Goal: Transaction & Acquisition: Purchase product/service

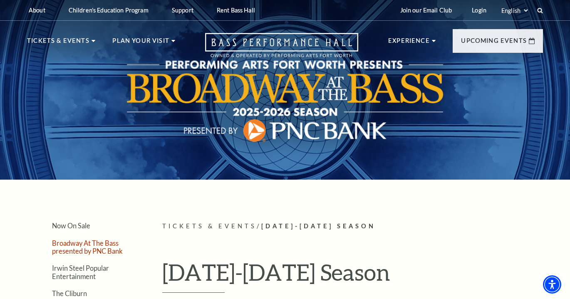
click at [85, 242] on link "Broadway At The Bass presented by PNC Bank" at bounding box center [87, 247] width 71 height 16
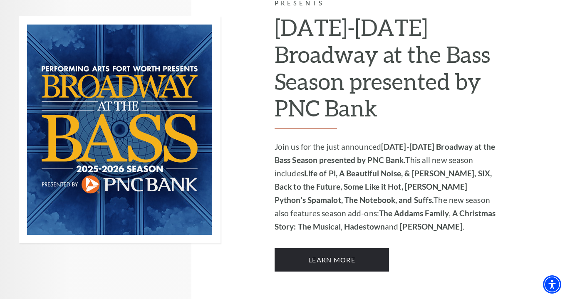
scroll to position [592, 0]
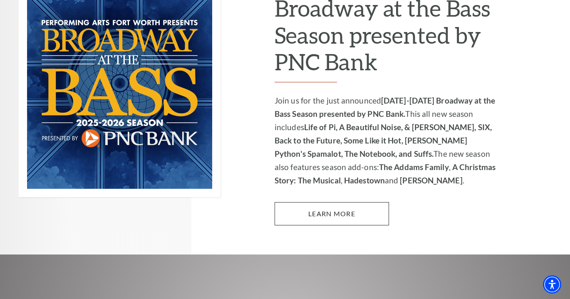
click at [306, 203] on link "Learn More" at bounding box center [332, 213] width 114 height 23
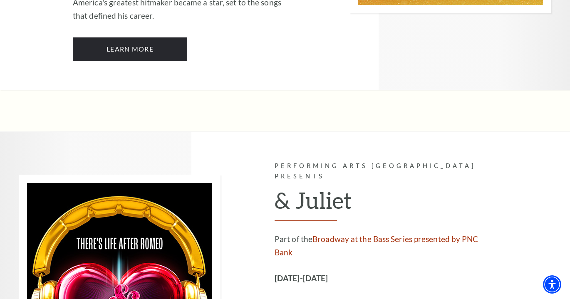
scroll to position [2219, 0]
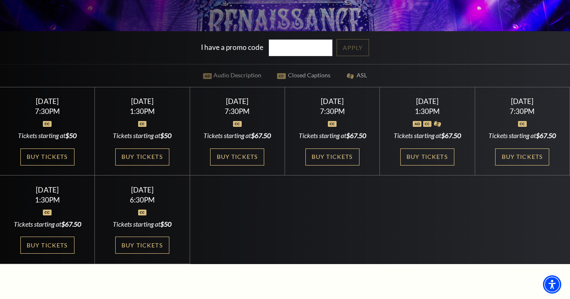
scroll to position [208, 0]
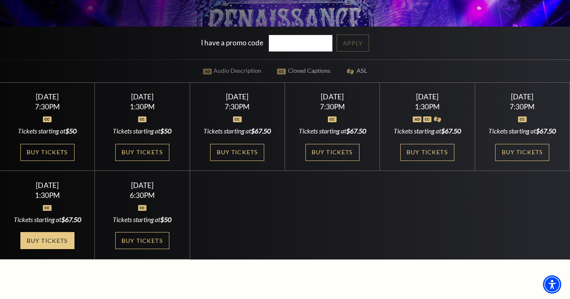
click at [44, 248] on link "Buy Tickets" at bounding box center [47, 240] width 54 height 17
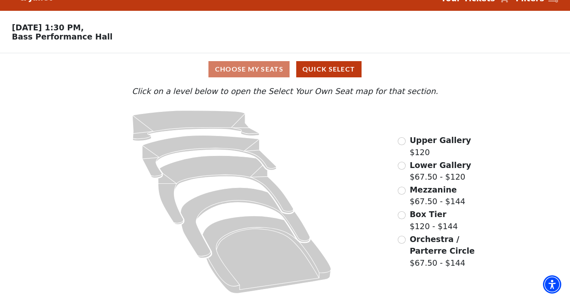
scroll to position [16, 0]
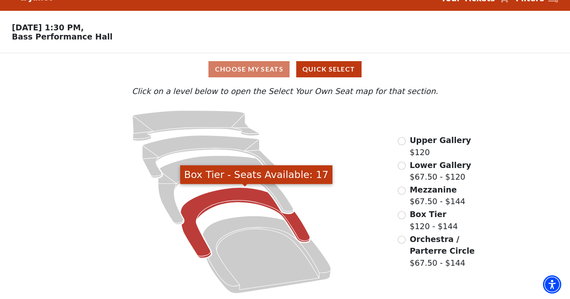
click at [220, 196] on icon "Box Tier - Seats Available: 17" at bounding box center [245, 223] width 129 height 70
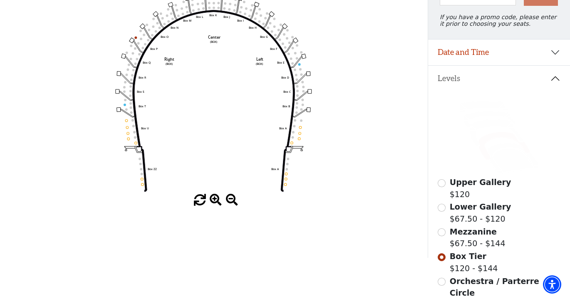
scroll to position [104, 0]
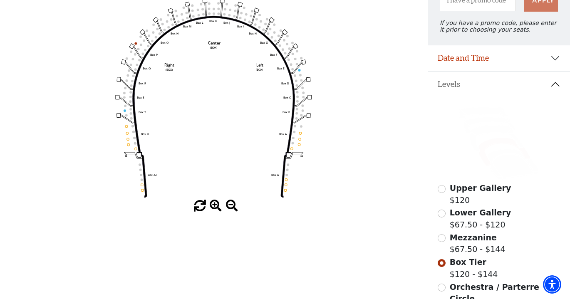
click at [441, 241] on input "Mezzanine$67.50 - $144\a" at bounding box center [442, 238] width 8 height 8
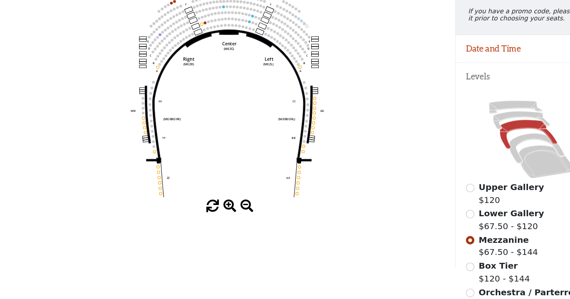
scroll to position [99, 0]
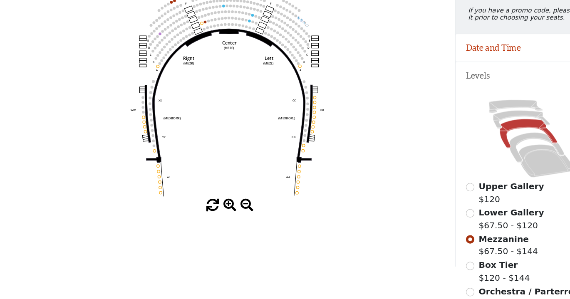
click at [442, 215] on input "Lower Gallery$67.50 - $120\a" at bounding box center [442, 219] width 8 height 8
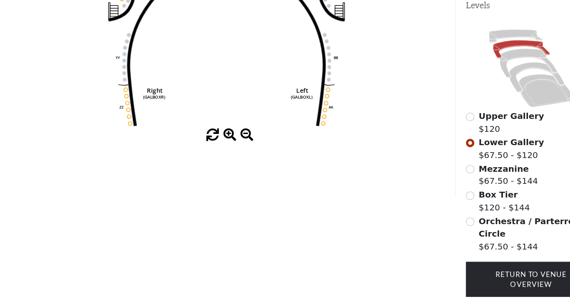
scroll to position [192, 0]
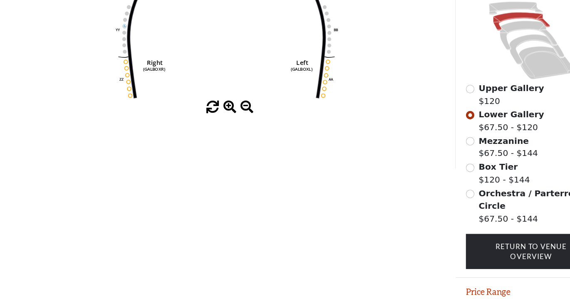
click at [444, 196] on input "Orchestra / Parterre Circle$67.50 - $144\a" at bounding box center [442, 200] width 8 height 8
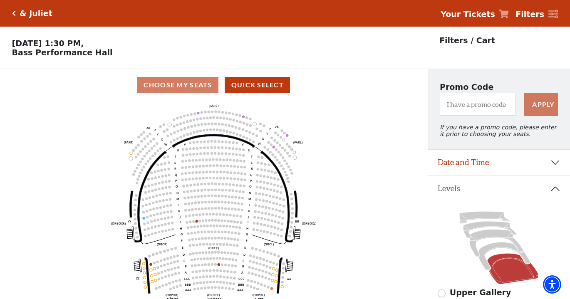
scroll to position [0, 0]
click at [13, 16] on icon "Click here to go back to filters" at bounding box center [14, 13] width 4 height 6
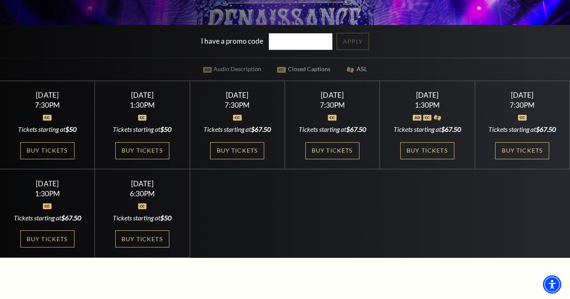
scroll to position [210, 0]
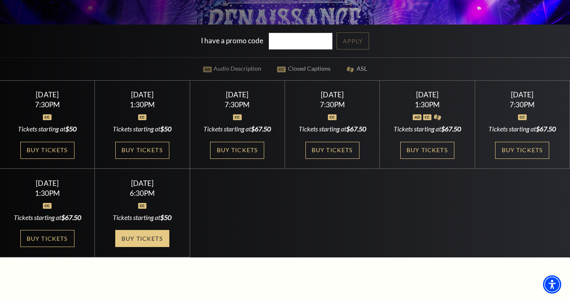
click at [123, 245] on link "Buy Tickets" at bounding box center [142, 238] width 54 height 17
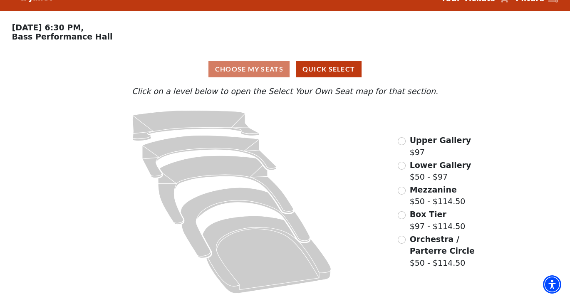
scroll to position [16, 0]
click at [402, 239] on input "Orchestra / Parterre Circle$50 - $114.50\a" at bounding box center [402, 240] width 8 height 8
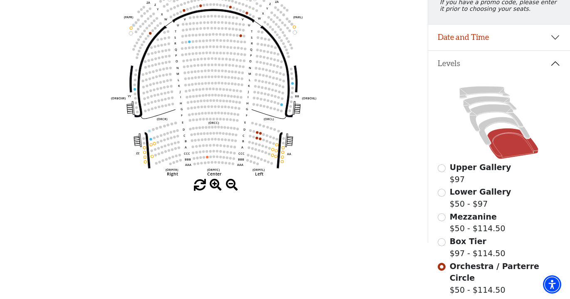
scroll to position [134, 0]
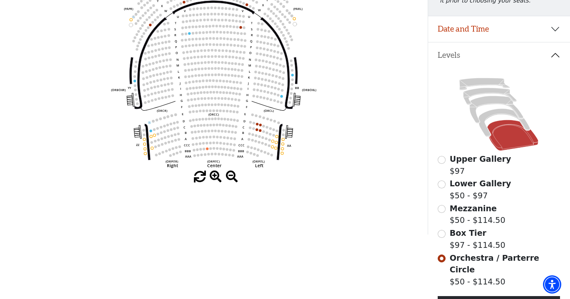
click at [440, 208] on input "Mezzanine$50 - $114.50\a" at bounding box center [442, 209] width 8 height 8
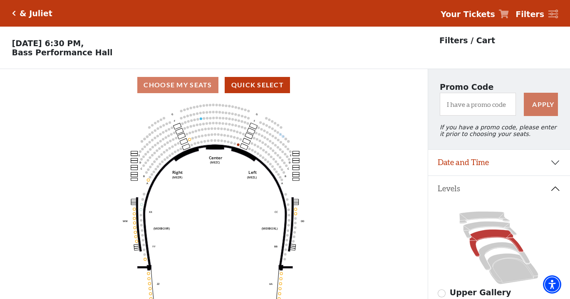
scroll to position [39, 0]
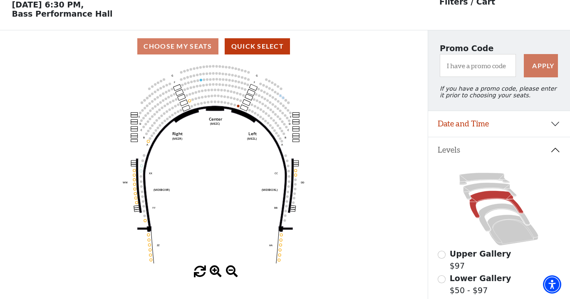
click at [442, 278] on input "Lower Gallery$50 - $97\a" at bounding box center [442, 279] width 8 height 8
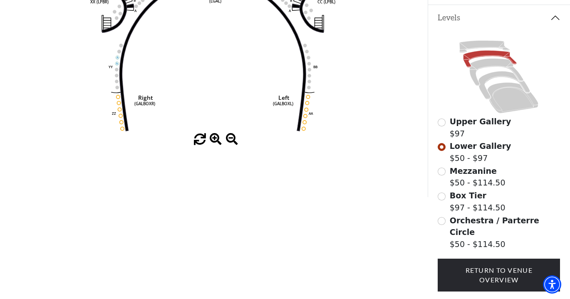
scroll to position [178, 0]
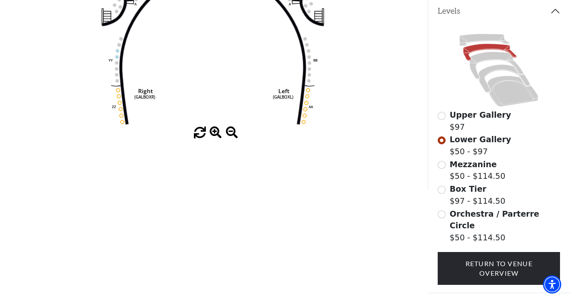
click at [442, 189] on input "Box Tier$97 - $114.50\a" at bounding box center [442, 190] width 8 height 8
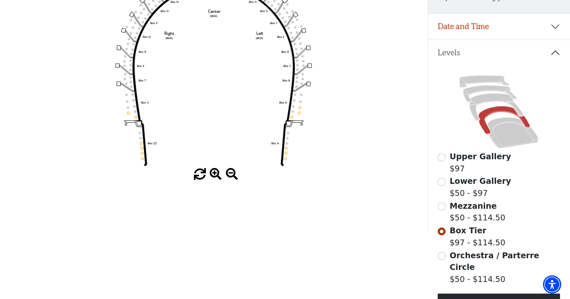
scroll to position [175, 0]
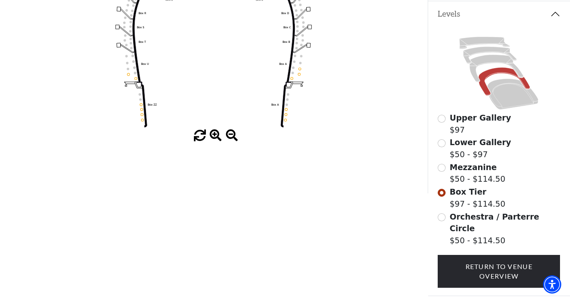
click at [442, 215] on input "Orchestra / Parterre Circle$50 - $114.50\a" at bounding box center [442, 217] width 8 height 8
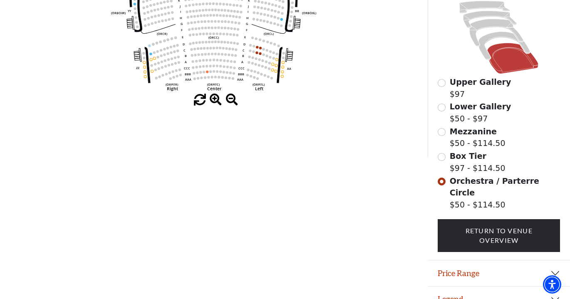
scroll to position [210, 0]
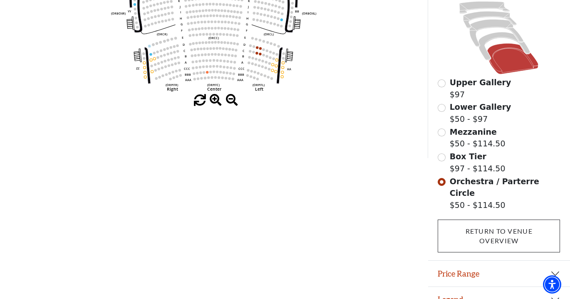
click at [470, 225] on link "Return To Venue Overview" at bounding box center [499, 236] width 122 height 33
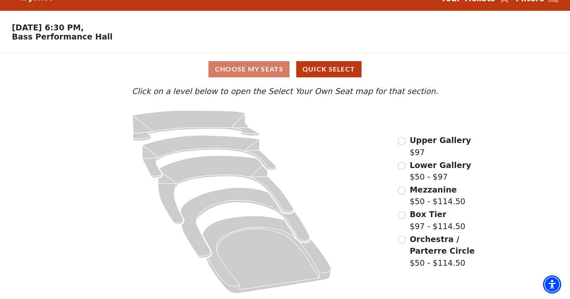
scroll to position [16, 0]
click at [77, 24] on p "Sunday, November 16 at 6:30 PM, Bass Performance Hall" at bounding box center [214, 32] width 428 height 18
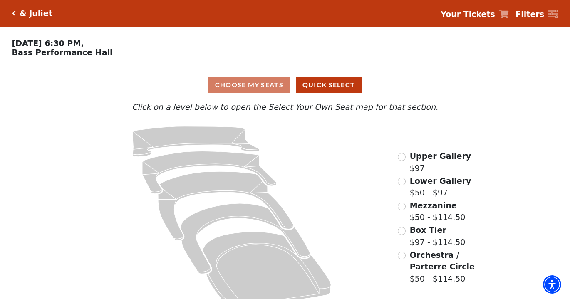
scroll to position [0, 0]
click at [15, 12] on icon "Click here to go back to filters" at bounding box center [14, 13] width 4 height 6
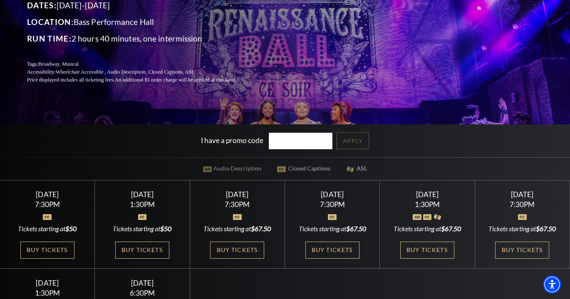
scroll to position [120, 0]
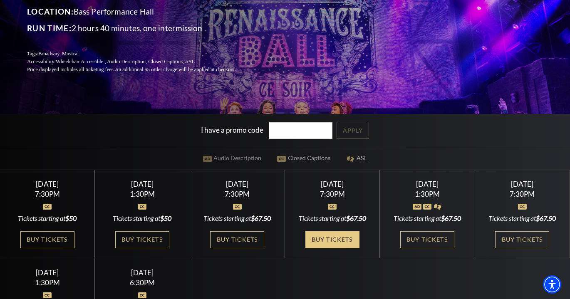
click at [332, 238] on link "Buy Tickets" at bounding box center [332, 239] width 54 height 17
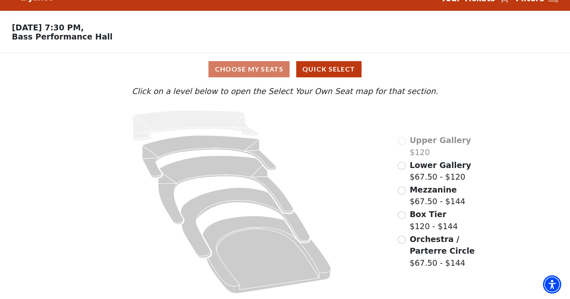
scroll to position [16, 0]
click at [400, 239] on input "Orchestra / Parterre Circle$67.50 - $144\a" at bounding box center [402, 240] width 8 height 8
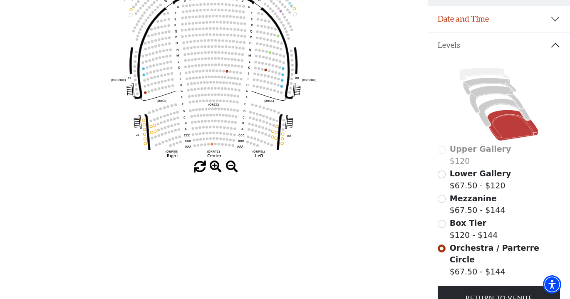
scroll to position [146, 0]
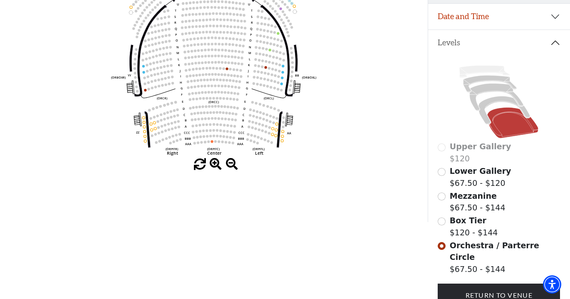
click at [442, 218] on input "Box Tier$120 - $144\a" at bounding box center [442, 222] width 8 height 8
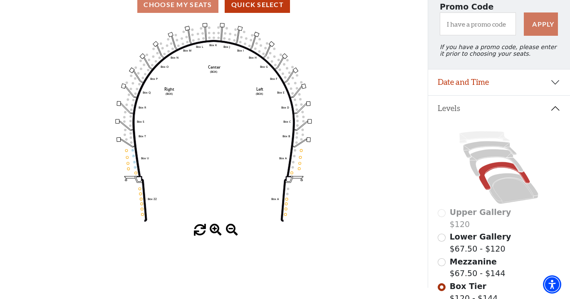
scroll to position [80, 0]
click at [443, 263] on input "Mezzanine$67.50 - $144\a" at bounding box center [442, 263] width 8 height 8
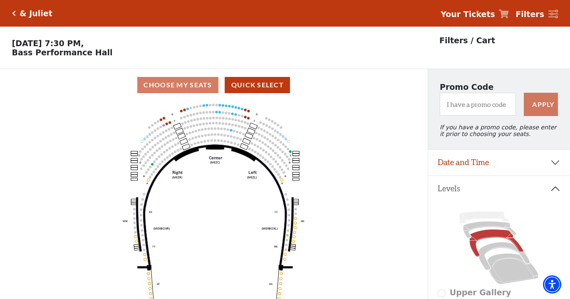
scroll to position [39, 0]
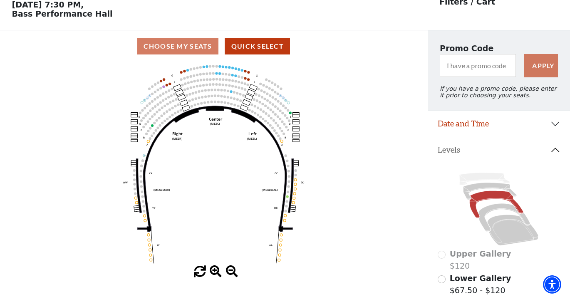
click at [444, 279] on input "Lower Gallery$67.50 - $120\a" at bounding box center [442, 279] width 8 height 8
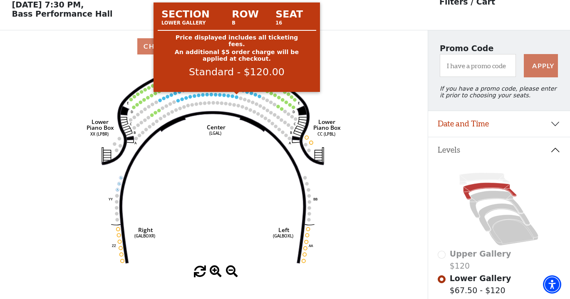
click at [236, 98] on circle at bounding box center [236, 96] width 3 height 3
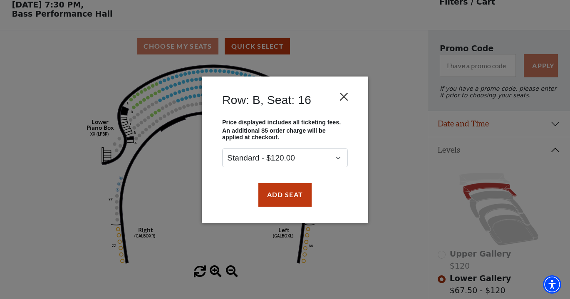
click at [345, 92] on button "Close" at bounding box center [344, 97] width 16 height 16
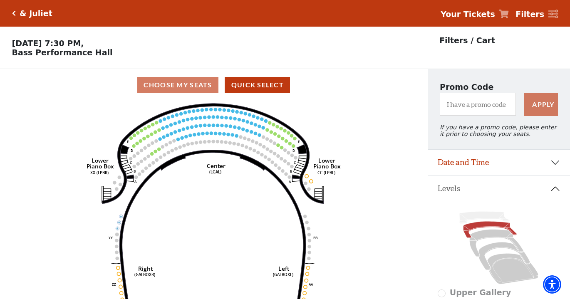
scroll to position [0, 0]
click at [474, 212] on icon at bounding box center [499, 247] width 122 height 77
click at [476, 216] on icon at bounding box center [484, 218] width 50 height 12
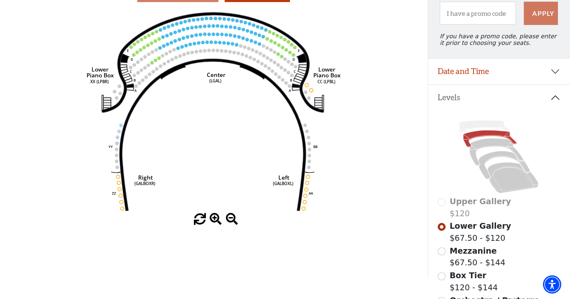
scroll to position [91, 0]
click at [442, 203] on div "Upper Gallery $120" at bounding box center [499, 208] width 122 height 24
click at [441, 204] on div "Upper Gallery $120" at bounding box center [499, 208] width 122 height 24
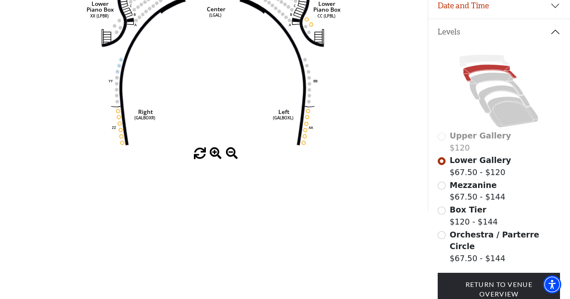
scroll to position [159, 0]
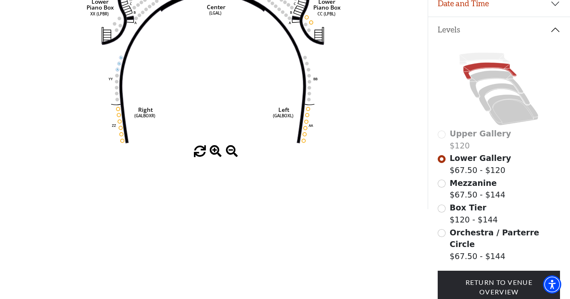
click at [441, 134] on div "Upper Gallery $120" at bounding box center [499, 140] width 122 height 24
click at [442, 182] on input "Mezzanine$67.50 - $144\a" at bounding box center [442, 184] width 8 height 8
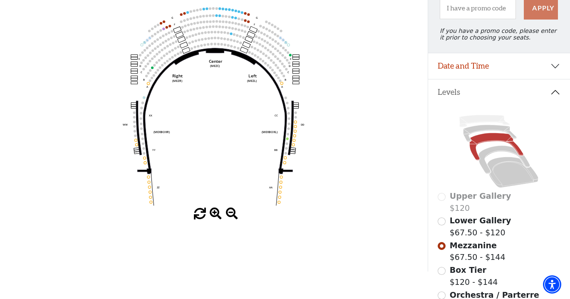
scroll to position [102, 0]
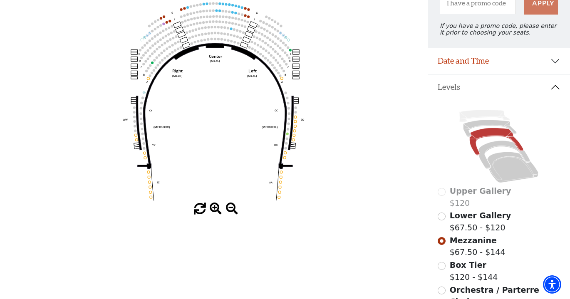
click at [442, 266] on input "Box Tier$120 - $144\a" at bounding box center [442, 266] width 8 height 8
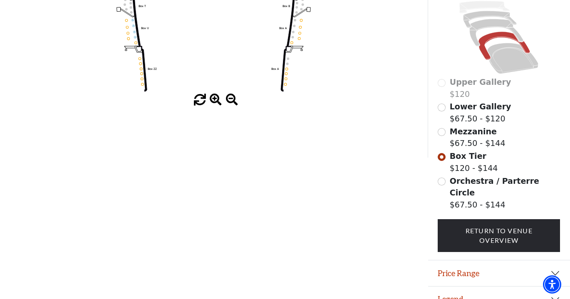
scroll to position [210, 0]
click at [442, 181] on input "Orchestra / Parterre Circle$67.50 - $144\a" at bounding box center [442, 182] width 8 height 8
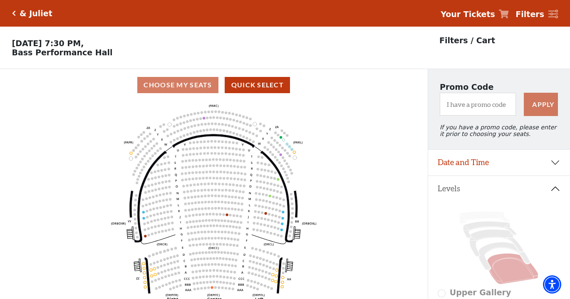
scroll to position [0, 0]
click at [14, 15] on icon "Click here to go back to filters" at bounding box center [14, 13] width 4 height 6
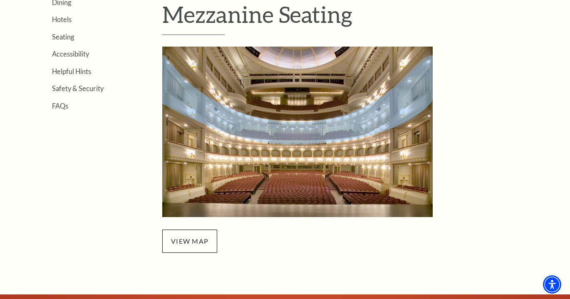
scroll to position [263, 0]
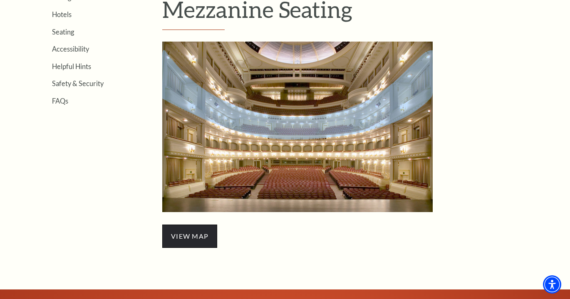
click at [177, 232] on span "view map" at bounding box center [189, 236] width 55 height 23
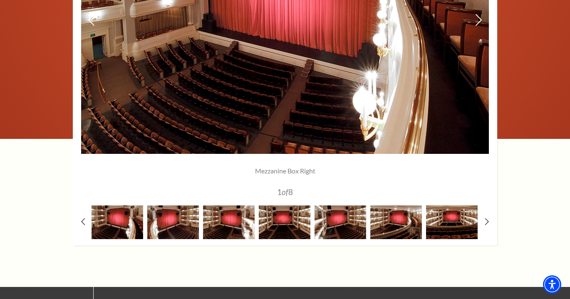
scroll to position [803, 0]
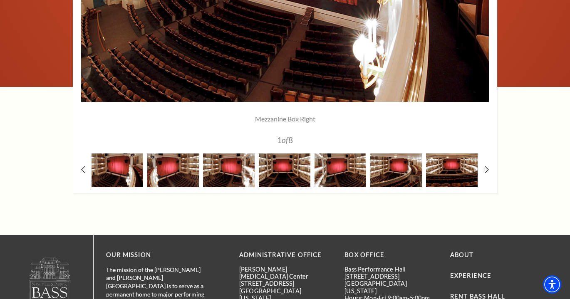
click at [286, 139] on span "of" at bounding box center [285, 140] width 7 height 10
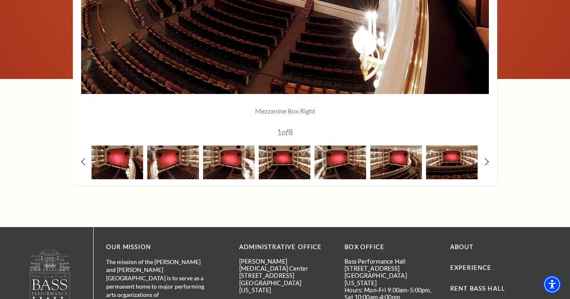
click at [80, 160] on div "Mezzanine Box Right 1 of 8 Mezzanine Box Left 2 of 8 Mezzanine Right 3" at bounding box center [285, 2] width 424 height 367
click at [84, 160] on icon at bounding box center [83, 162] width 5 height 9
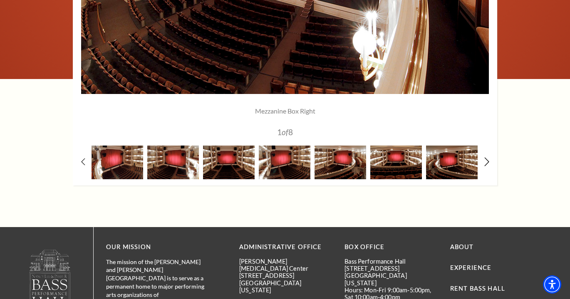
click at [486, 158] on icon at bounding box center [486, 162] width 5 height 9
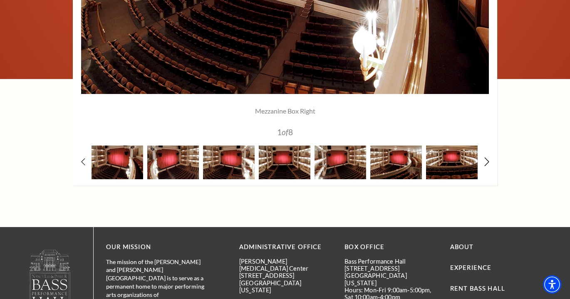
click at [486, 158] on icon at bounding box center [486, 162] width 5 height 9
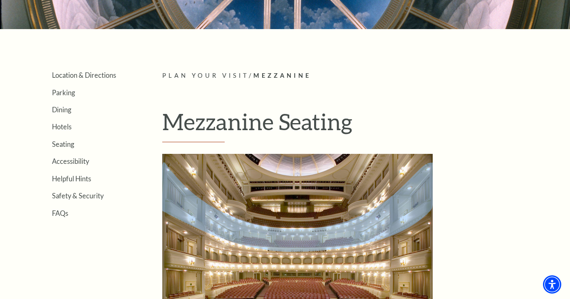
scroll to position [145, 0]
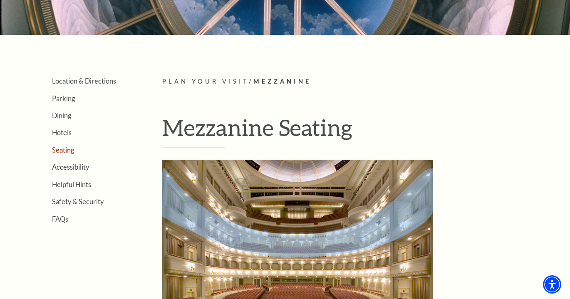
click at [60, 150] on link "Seating" at bounding box center [63, 150] width 22 height 8
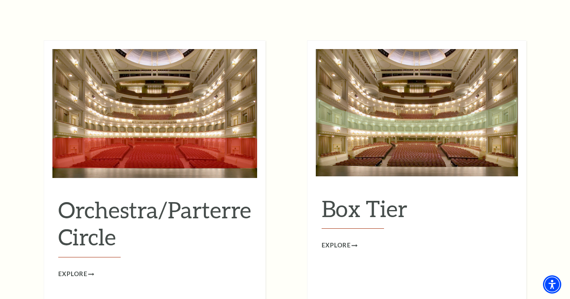
scroll to position [738, 0]
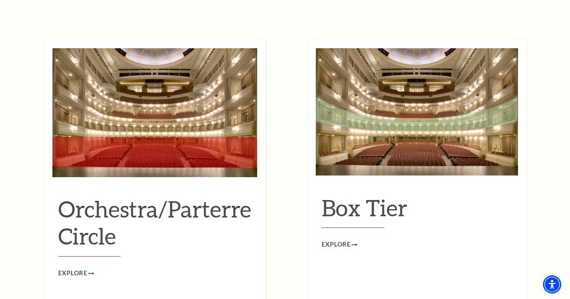
click at [410, 109] on img at bounding box center [417, 111] width 202 height 127
click at [335, 240] on span "Explore" at bounding box center [336, 245] width 29 height 10
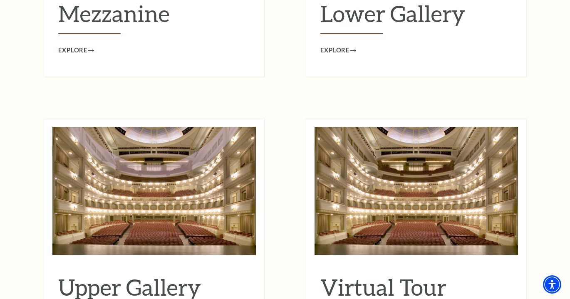
scroll to position [1239, 0]
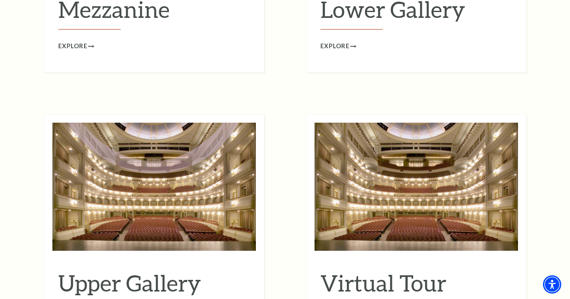
click at [181, 178] on img at bounding box center [153, 187] width 203 height 128
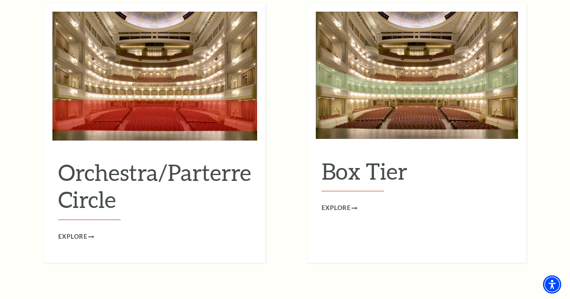
scroll to position [752, 0]
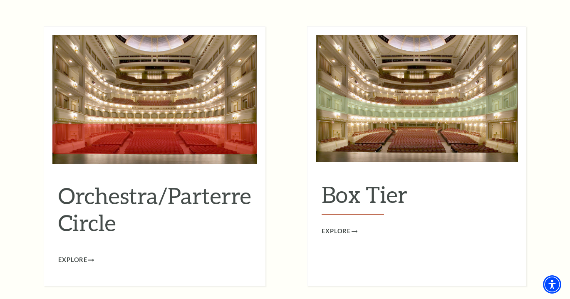
click at [378, 99] on img at bounding box center [417, 98] width 202 height 127
click at [331, 226] on span "Explore" at bounding box center [336, 231] width 29 height 10
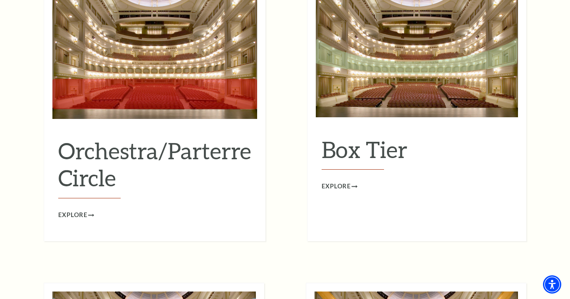
scroll to position [859, 0]
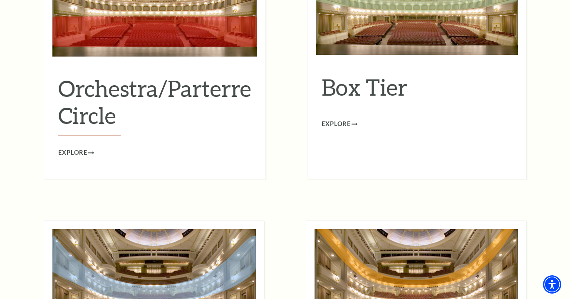
click at [65, 139] on div "Orchestra/Parterre Circle Explore" at bounding box center [155, 49] width 222 height 260
click at [67, 148] on span "Explore" at bounding box center [72, 153] width 29 height 10
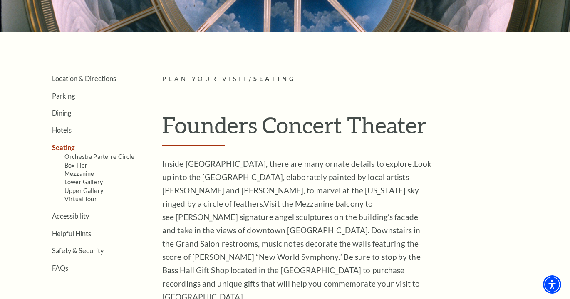
scroll to position [119, 0]
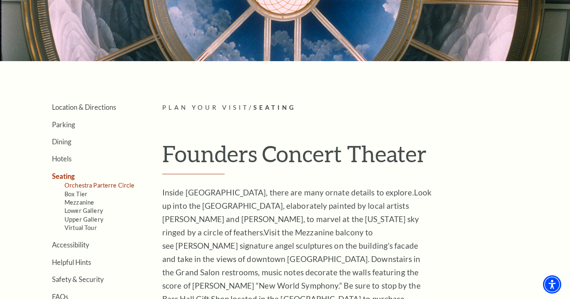
click at [84, 184] on link "Orchestra Parterre Circle" at bounding box center [100, 185] width 70 height 7
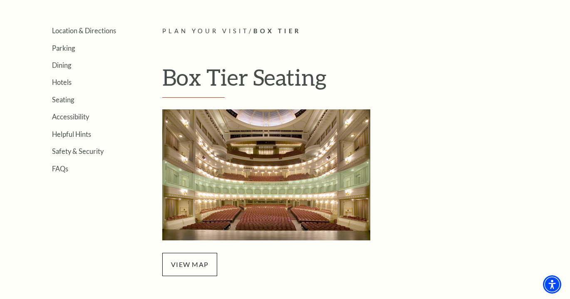
scroll to position [160, 0]
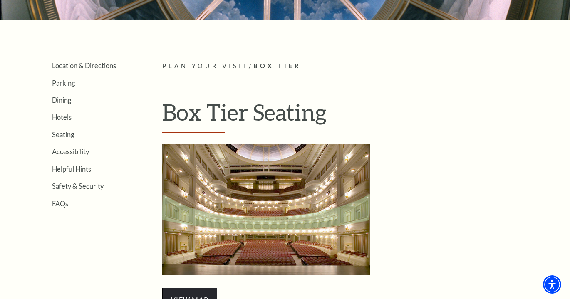
click at [203, 288] on span "view map" at bounding box center [189, 299] width 55 height 23
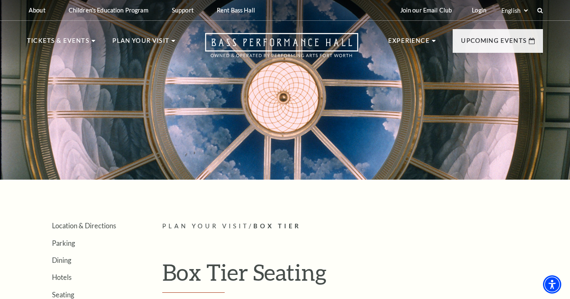
scroll to position [0, 0]
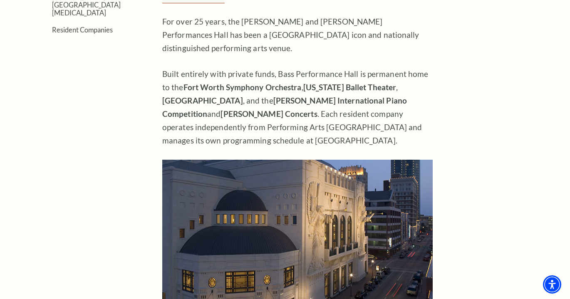
scroll to position [117, 0]
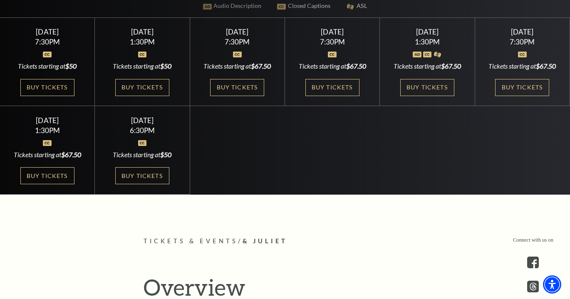
scroll to position [272, 0]
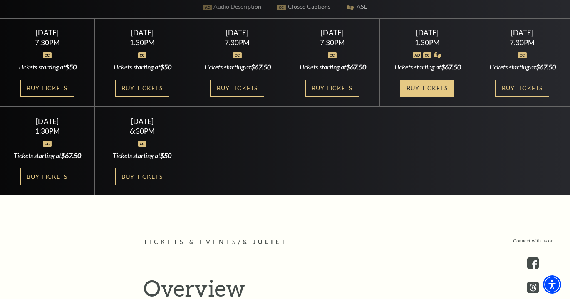
click at [428, 89] on link "Buy Tickets" at bounding box center [427, 88] width 54 height 17
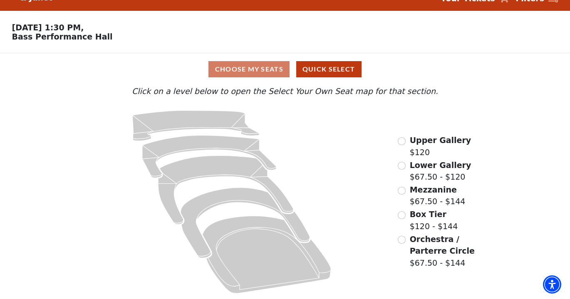
scroll to position [16, 0]
click at [403, 241] on input "Orchestra / Parterre Circle$67.50 - $144\a" at bounding box center [402, 240] width 8 height 8
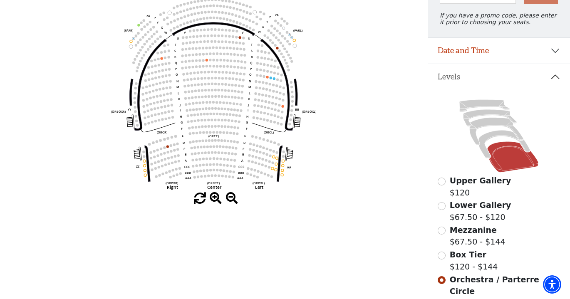
scroll to position [117, 0]
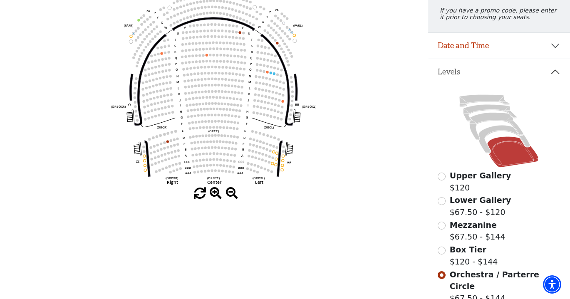
click at [441, 251] on input "Box Tier$120 - $144\a" at bounding box center [442, 251] width 8 height 8
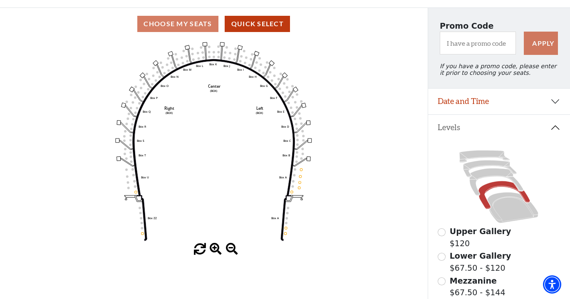
scroll to position [68, 0]
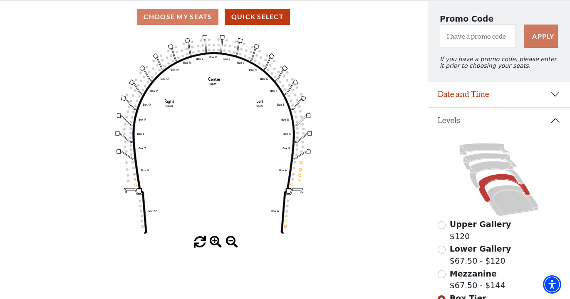
click at [443, 277] on input "Mezzanine$67.50 - $144\a" at bounding box center [442, 274] width 8 height 8
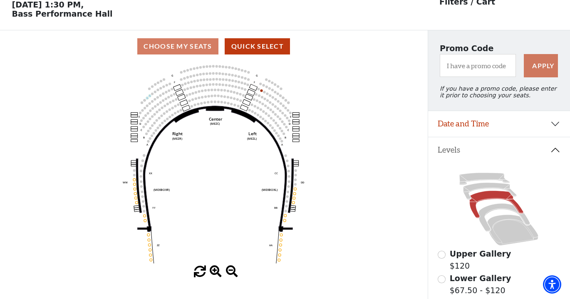
scroll to position [55, 0]
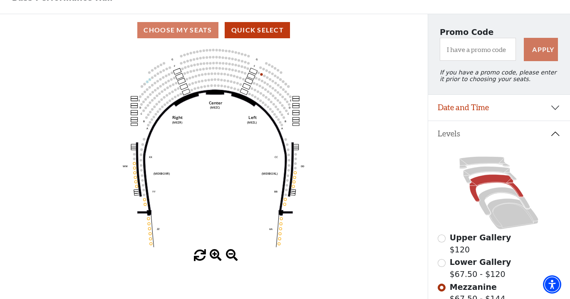
click at [444, 263] on input "Lower Gallery$67.50 - $120\a" at bounding box center [442, 263] width 8 height 8
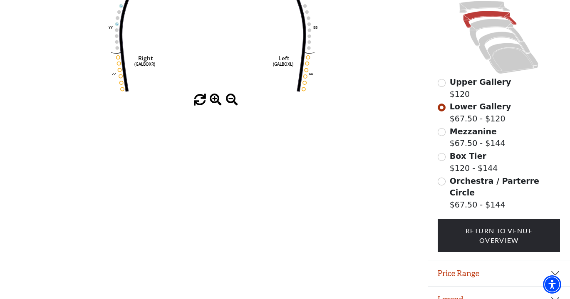
scroll to position [210, 0]
click at [442, 182] on input "Orchestra / Parterre Circle$67.50 - $144\a" at bounding box center [442, 182] width 8 height 8
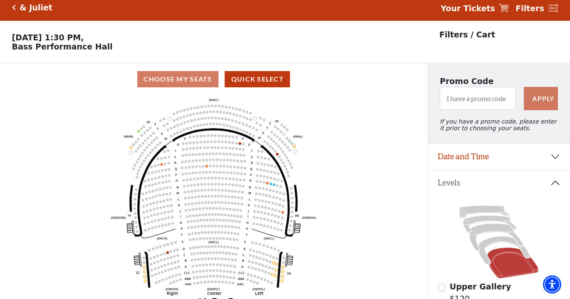
scroll to position [1, 0]
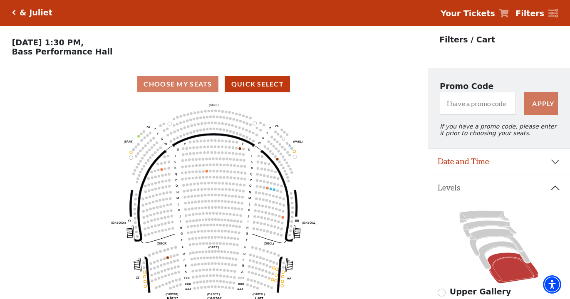
click at [15, 14] on icon "Click here to go back to filters" at bounding box center [14, 13] width 4 height 6
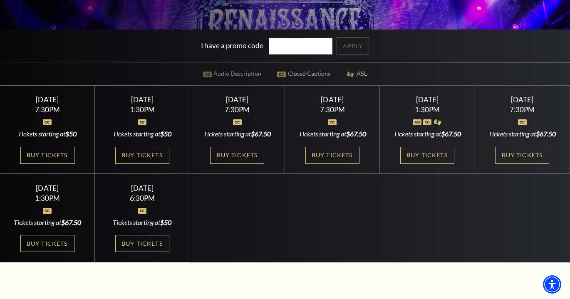
scroll to position [188, 0]
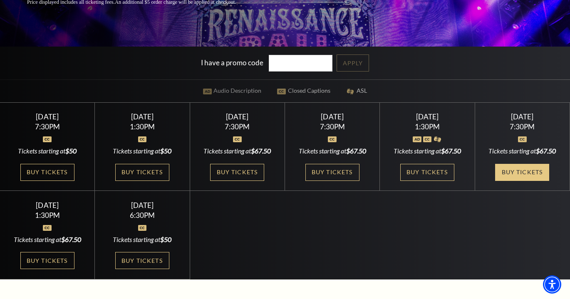
click at [524, 179] on link "Buy Tickets" at bounding box center [522, 172] width 54 height 17
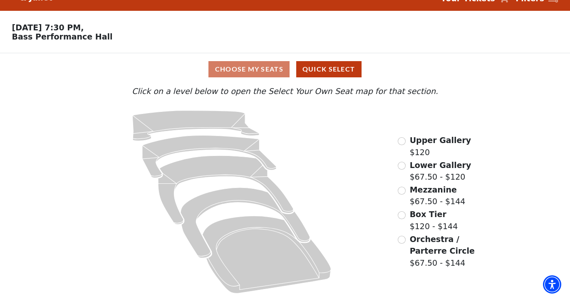
scroll to position [16, 0]
click at [402, 238] on input "Orchestra / Parterre Circle$67.50 - $144\a" at bounding box center [402, 240] width 8 height 8
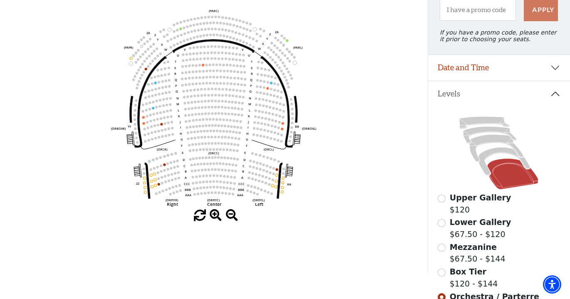
scroll to position [97, 0]
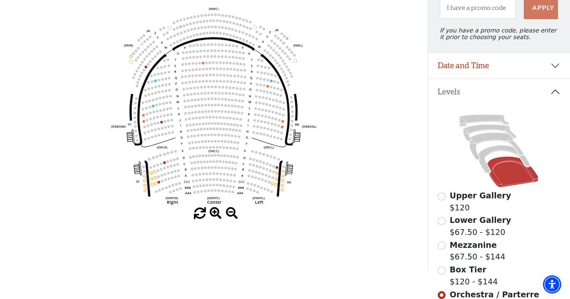
click at [444, 197] on input "Upper Gallery$120\a" at bounding box center [442, 197] width 8 height 8
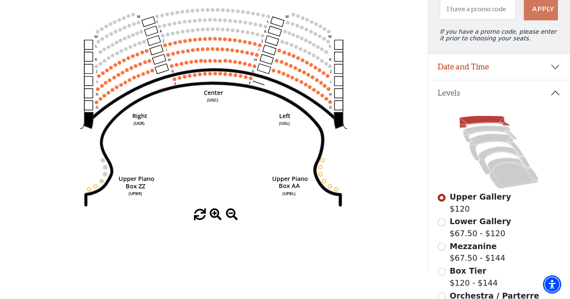
scroll to position [97, 0]
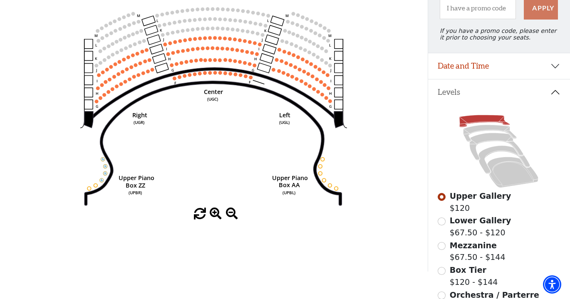
click at [442, 223] on input "Lower Gallery$67.50 - $120\a" at bounding box center [442, 222] width 8 height 8
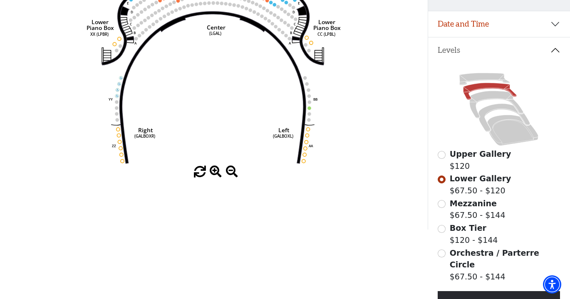
scroll to position [141, 0]
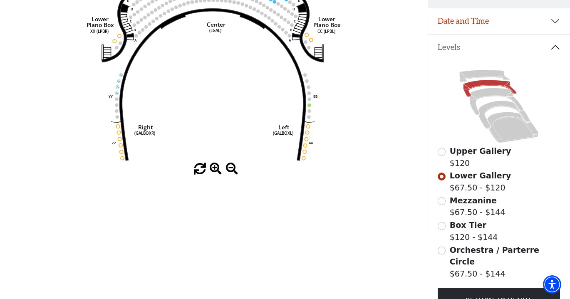
click at [442, 199] on input "Mezzanine$67.50 - $144\a" at bounding box center [442, 201] width 8 height 8
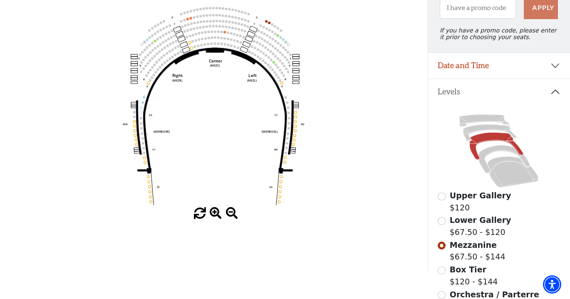
scroll to position [100, 0]
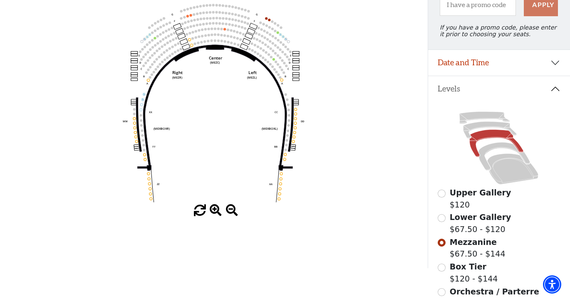
click at [442, 270] on input "Box Tier$120 - $144\a" at bounding box center [442, 268] width 8 height 8
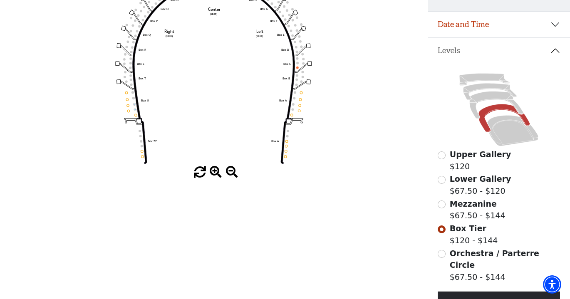
scroll to position [151, 0]
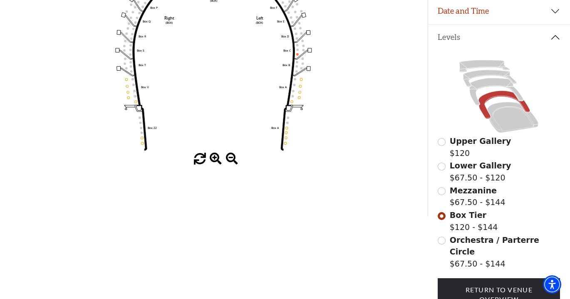
click at [442, 240] on input "Orchestra / Parterre Circle$67.50 - $144\a" at bounding box center [442, 241] width 8 height 8
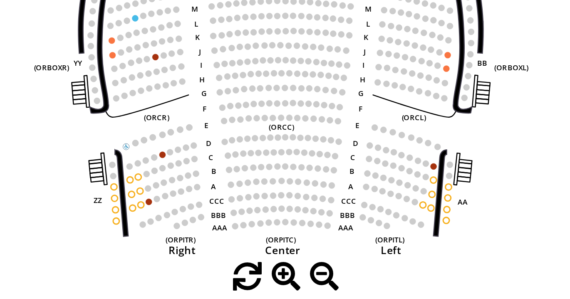
scroll to position [21, 0]
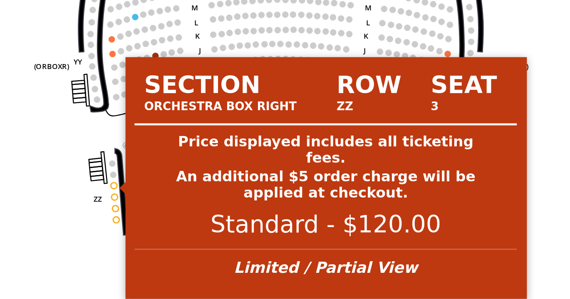
click at [143, 251] on circle at bounding box center [144, 252] width 2 height 2
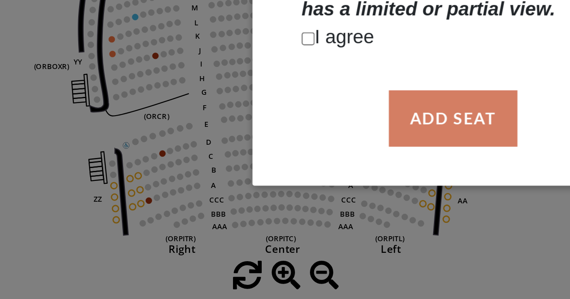
click at [30, 84] on div "Row: ZZ, Seat: 3 Price displayed includes all ticketing fees. An additional $5 …" at bounding box center [285, 149] width 570 height 299
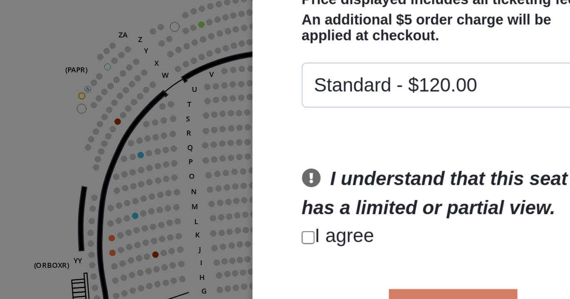
scroll to position [46, 0]
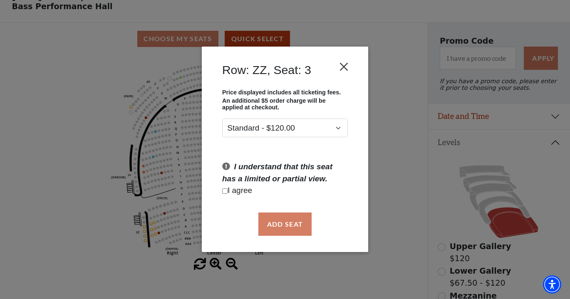
click at [347, 67] on button "Close" at bounding box center [344, 67] width 16 height 16
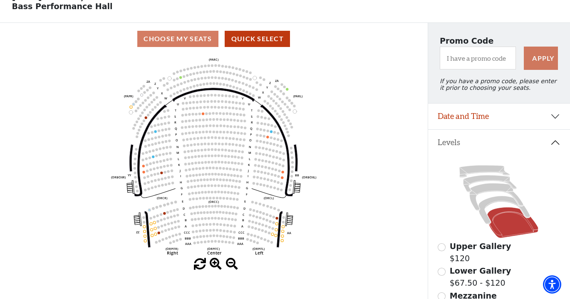
click at [145, 226] on circle at bounding box center [144, 227] width 2 height 2
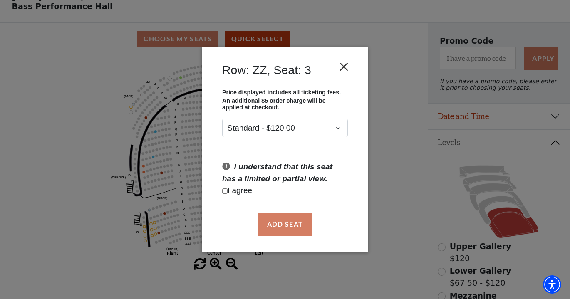
click at [341, 67] on button "Close" at bounding box center [344, 67] width 16 height 16
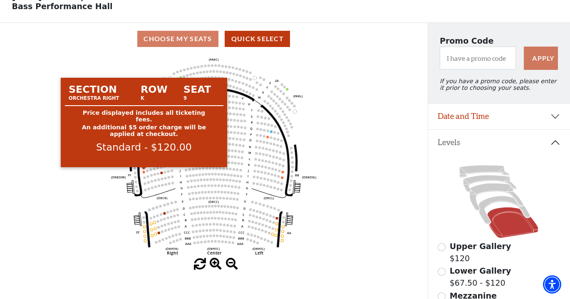
click at [144, 172] on circle at bounding box center [144, 172] width 2 height 2
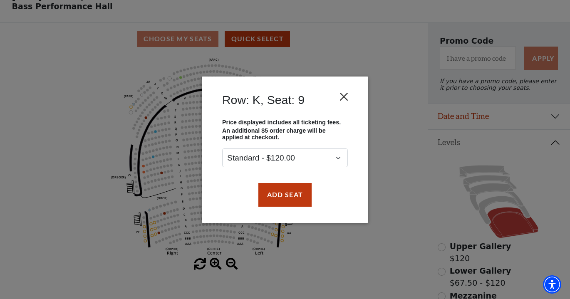
click at [342, 99] on button "Close" at bounding box center [344, 97] width 16 height 16
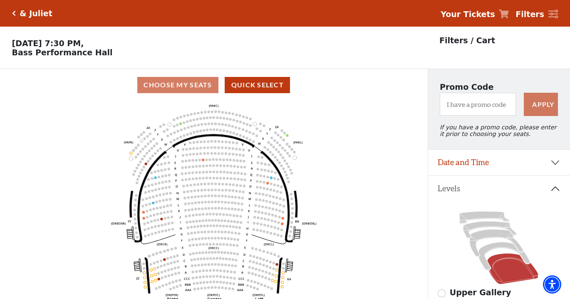
scroll to position [0, 0]
click at [13, 15] on icon "Click here to go back to filters" at bounding box center [14, 13] width 4 height 6
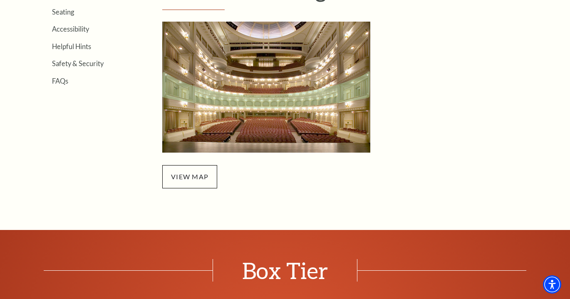
scroll to position [293, 0]
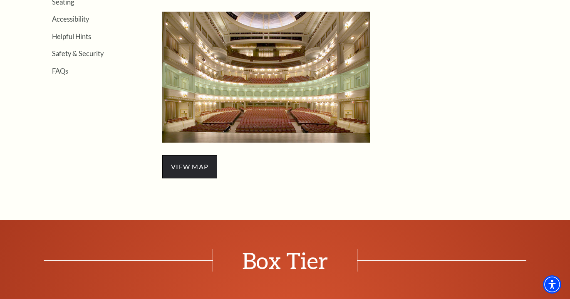
click at [183, 159] on span "view map" at bounding box center [189, 166] width 55 height 23
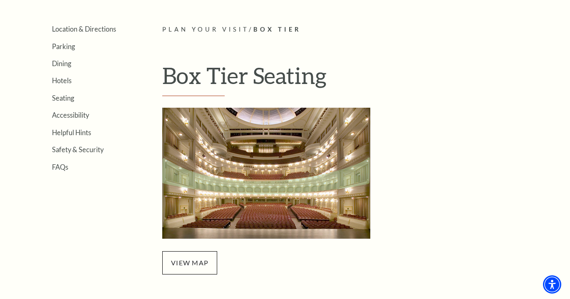
scroll to position [127, 0]
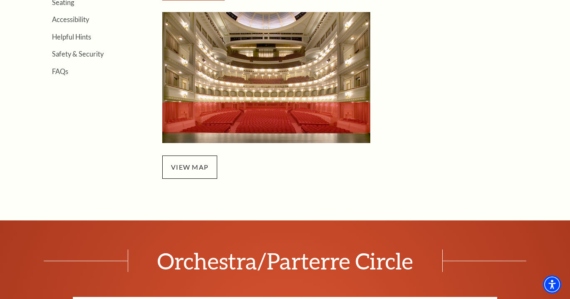
scroll to position [272, 0]
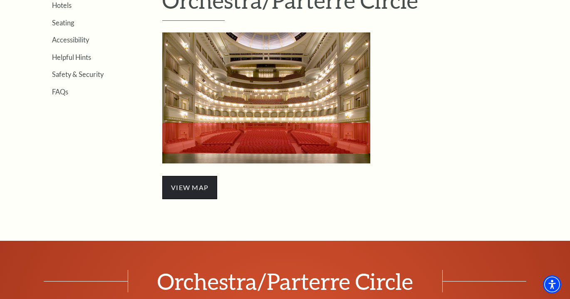
click at [192, 181] on span "view map" at bounding box center [189, 187] width 55 height 23
click at [232, 126] on img "Orchestra/Parterre Circle Seating Map - open in a new tab" at bounding box center [266, 97] width 208 height 131
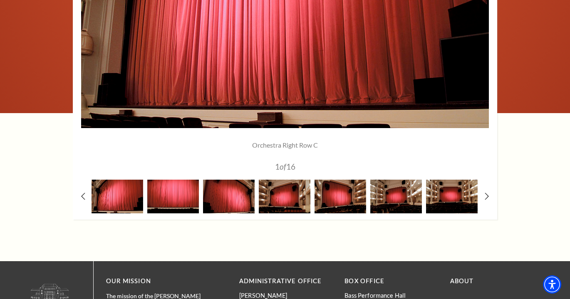
scroll to position [735, 0]
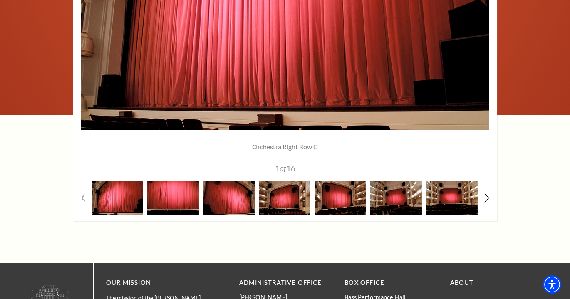
click at [488, 194] on icon at bounding box center [486, 198] width 5 height 9
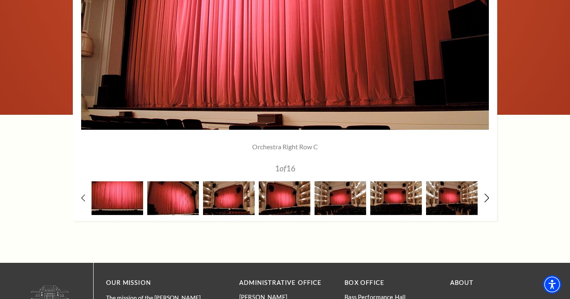
click at [488, 194] on icon at bounding box center [486, 198] width 5 height 9
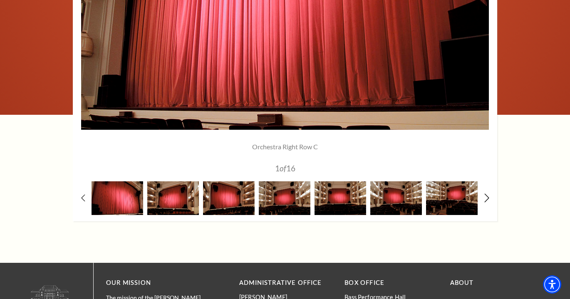
click at [488, 194] on icon at bounding box center [486, 198] width 5 height 9
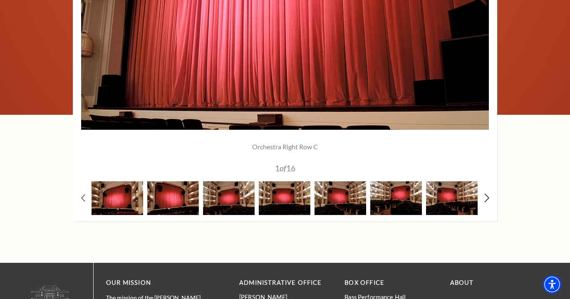
click at [488, 194] on icon at bounding box center [486, 198] width 5 height 9
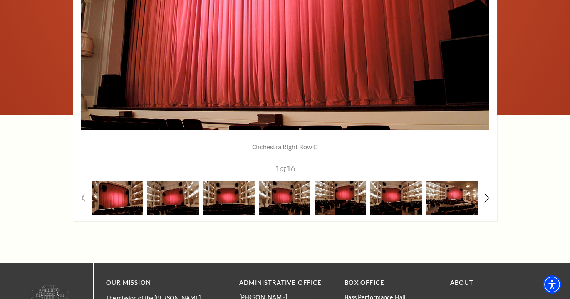
click at [488, 194] on icon at bounding box center [486, 198] width 5 height 9
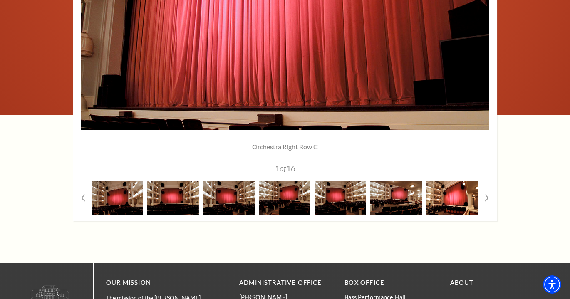
click at [452, 206] on img at bounding box center [452, 198] width 52 height 34
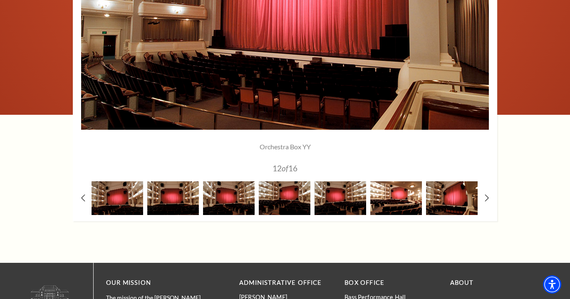
click at [402, 197] on img at bounding box center [396, 198] width 52 height 34
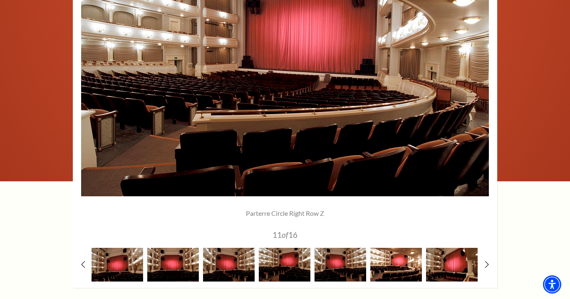
scroll to position [666, 0]
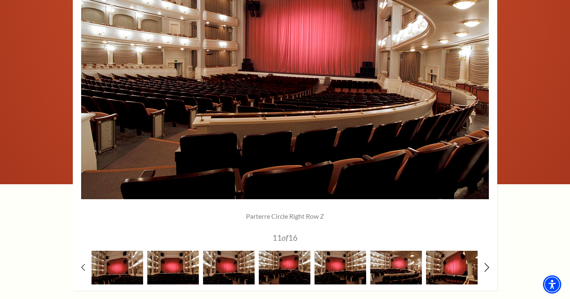
click at [486, 265] on icon at bounding box center [486, 267] width 5 height 9
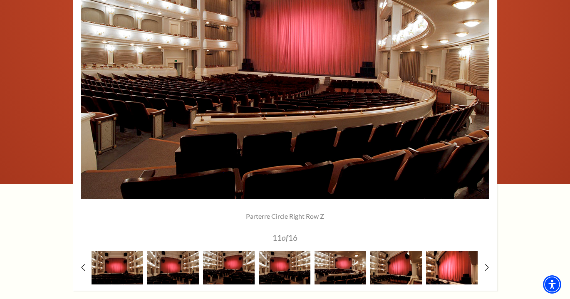
click at [453, 267] on img at bounding box center [452, 268] width 52 height 34
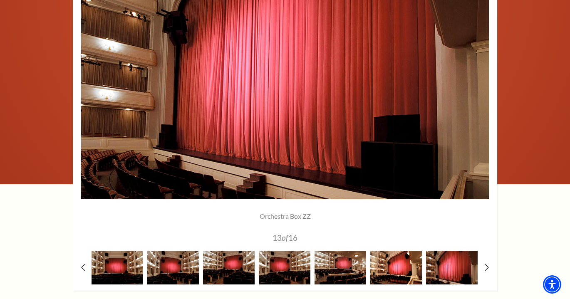
click at [394, 261] on img at bounding box center [396, 268] width 52 height 34
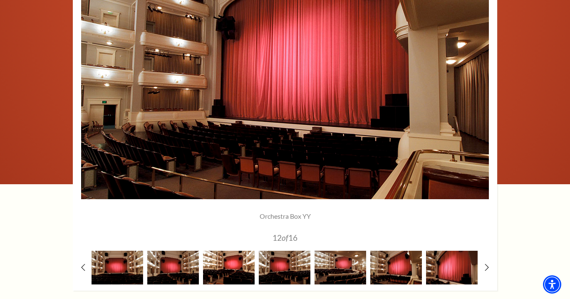
click at [248, 266] on img at bounding box center [229, 268] width 52 height 34
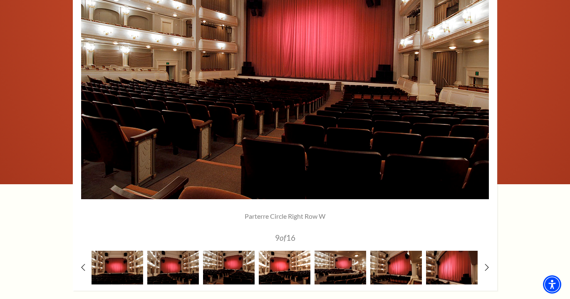
click at [283, 270] on img at bounding box center [285, 268] width 52 height 34
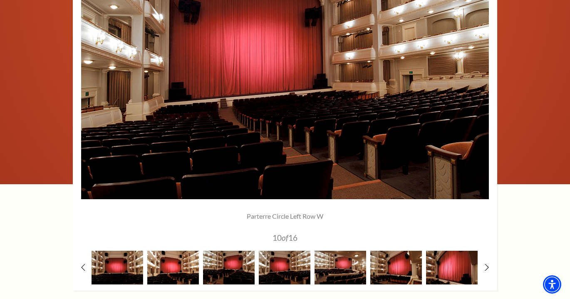
click at [159, 269] on img at bounding box center [173, 268] width 52 height 34
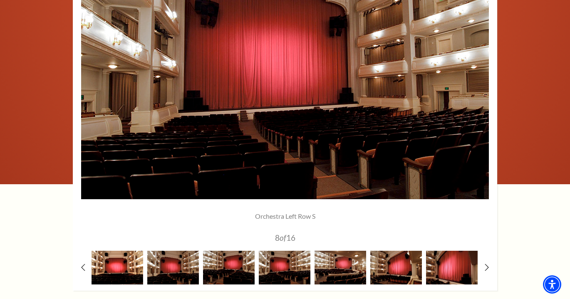
click at [131, 265] on img at bounding box center [118, 268] width 52 height 34
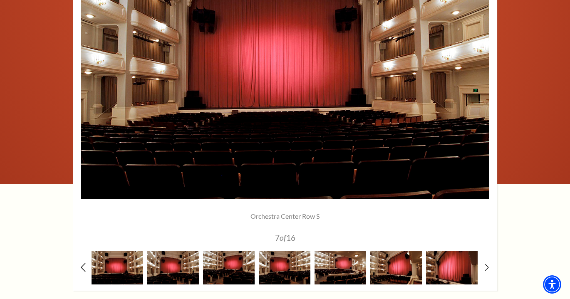
click at [84, 266] on icon at bounding box center [83, 267] width 5 height 9
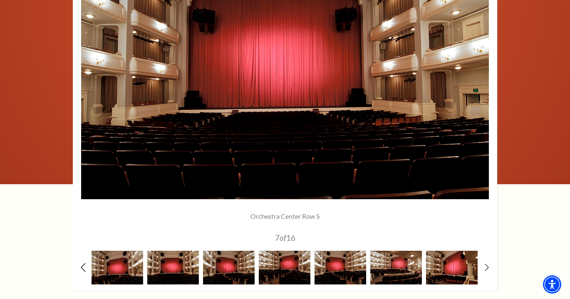
click at [84, 266] on icon at bounding box center [83, 267] width 5 height 9
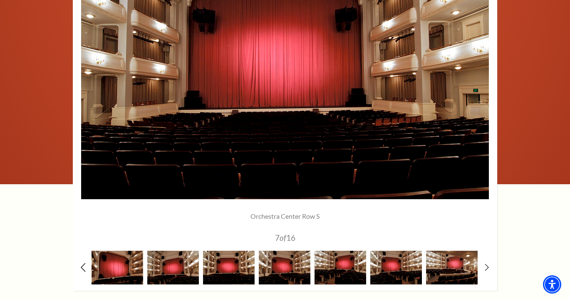
click at [84, 266] on icon at bounding box center [83, 267] width 5 height 9
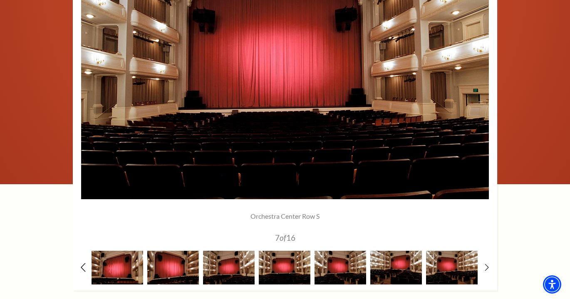
click at [84, 266] on icon at bounding box center [83, 267] width 5 height 9
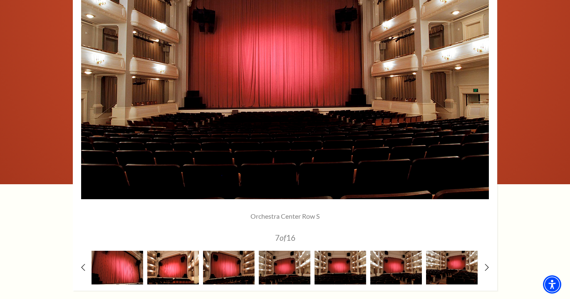
click at [163, 268] on img at bounding box center [173, 268] width 52 height 34
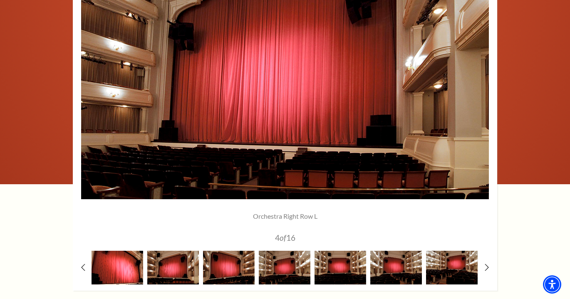
click at [128, 268] on img at bounding box center [118, 268] width 52 height 34
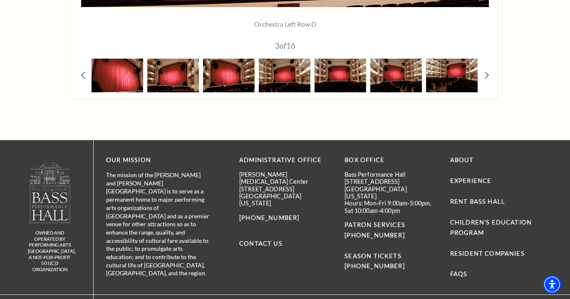
scroll to position [860, 0]
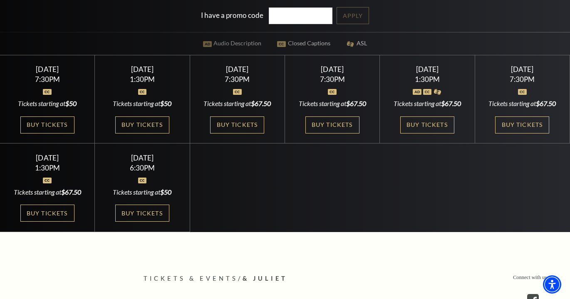
scroll to position [236, 0]
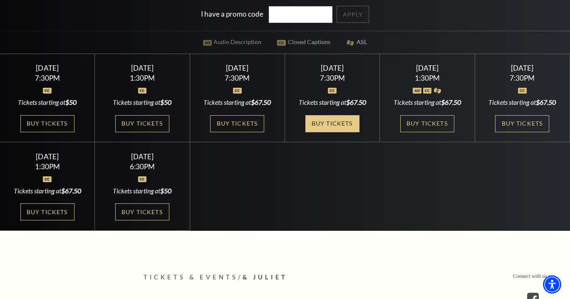
click at [325, 122] on link "Buy Tickets" at bounding box center [332, 123] width 54 height 17
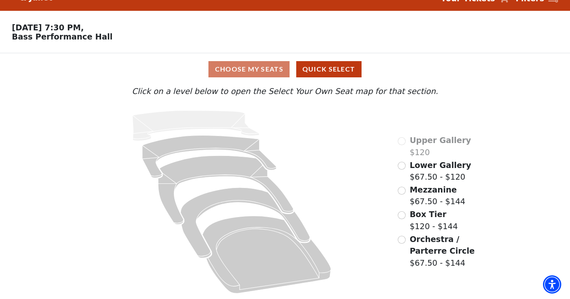
scroll to position [16, 0]
click at [403, 238] on input "Orchestra / Parterre Circle$67.50 - $144\a" at bounding box center [402, 240] width 8 height 8
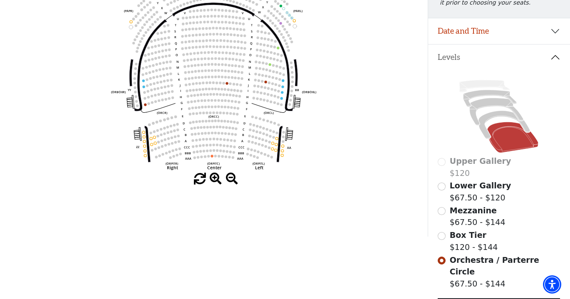
scroll to position [135, 0]
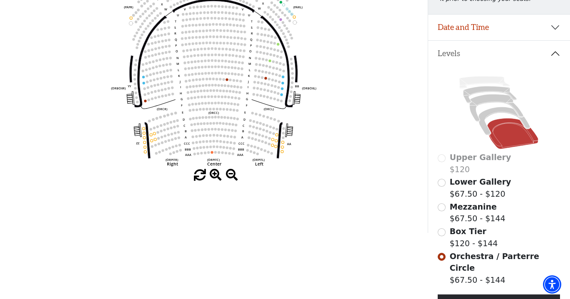
click at [443, 209] on input "Mezzanine$67.50 - $144\a" at bounding box center [442, 207] width 8 height 8
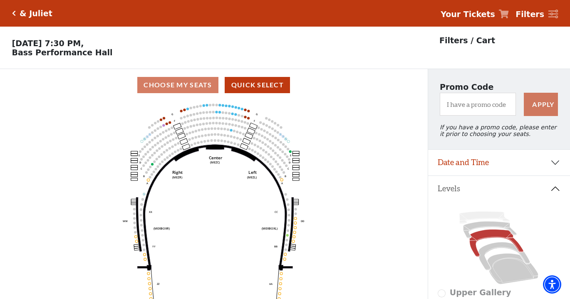
scroll to position [39, 0]
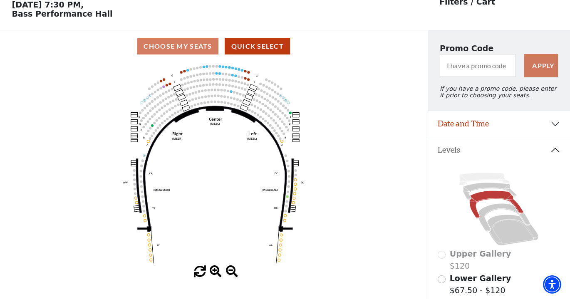
click at [332, 188] on icon "Center (MEZC) Right (MEZR) Left (MEZL) (MEXBOXR) (MEXBOXL) XX WW CC DD YY BB ZZ…" at bounding box center [213, 163] width 385 height 203
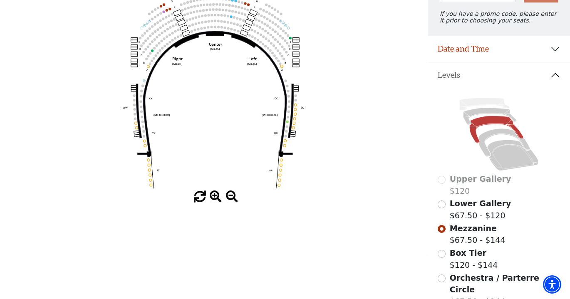
scroll to position [127, 0]
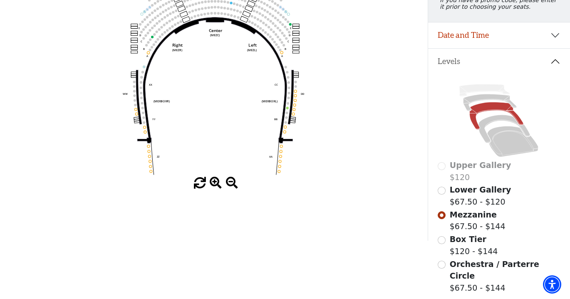
click at [441, 240] on input "Box Tier$120 - $144\a" at bounding box center [442, 240] width 8 height 8
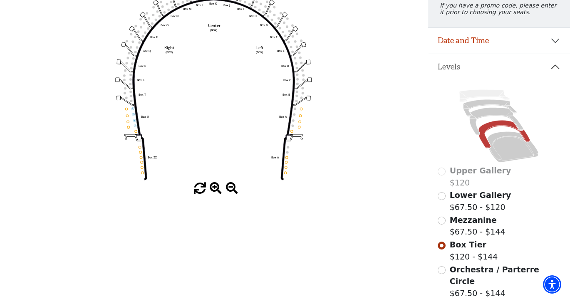
scroll to position [130, 0]
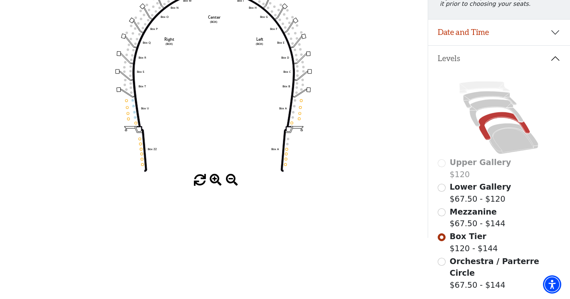
click at [441, 260] on input "Orchestra / Parterre Circle$67.50 - $144\a" at bounding box center [442, 262] width 8 height 8
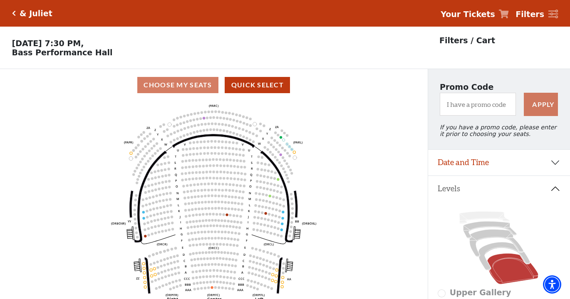
scroll to position [0, 0]
click at [15, 14] on icon "Click here to go back to filters" at bounding box center [14, 13] width 4 height 6
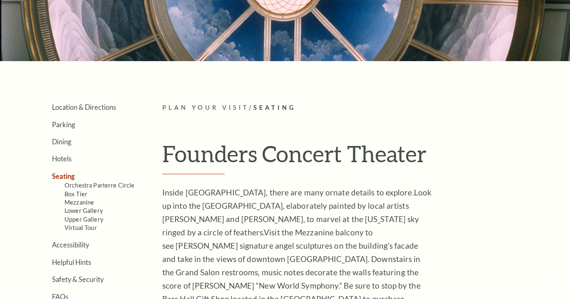
scroll to position [119, 0]
click at [87, 200] on link "Mezzanine" at bounding box center [80, 202] width 30 height 7
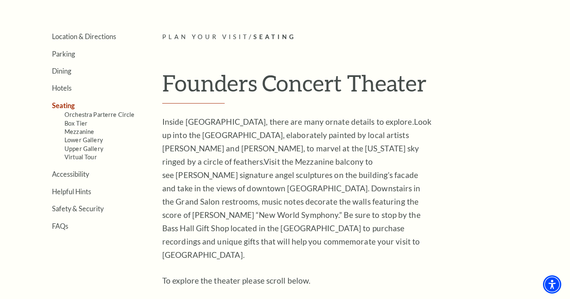
scroll to position [233, 0]
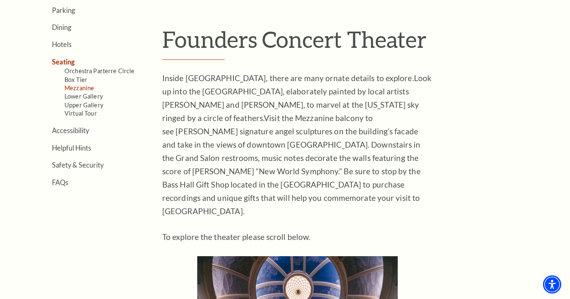
click at [71, 86] on link "Mezzanine" at bounding box center [80, 87] width 30 height 7
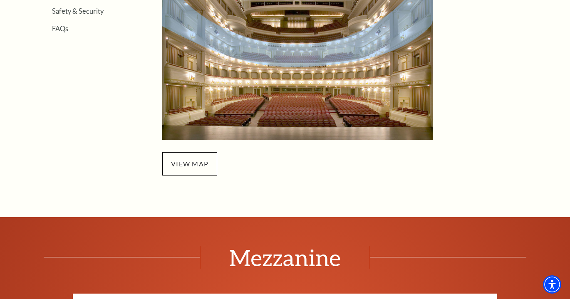
scroll to position [333, 0]
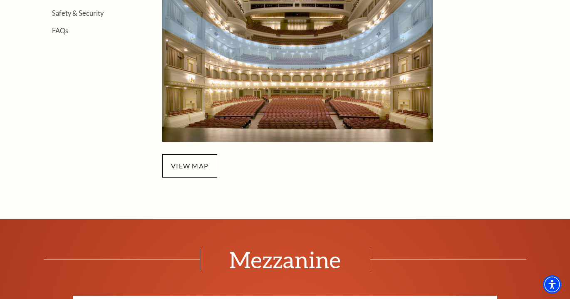
click at [349, 97] on img "Mezzanine Seating - open in a new tab" at bounding box center [297, 56] width 270 height 171
click at [181, 162] on span "view map" at bounding box center [189, 165] width 55 height 23
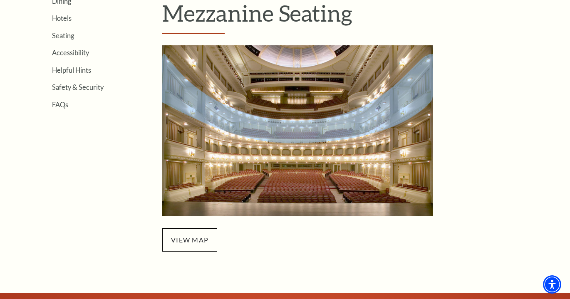
scroll to position [293, 0]
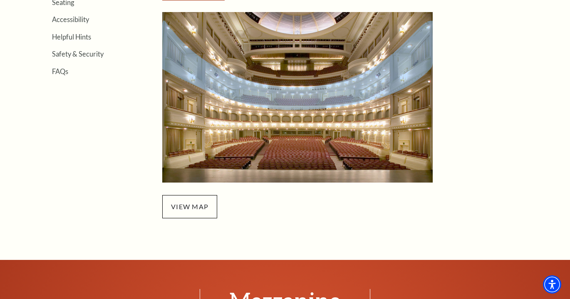
click at [320, 121] on img "Mezzanine Seating - open in a new tab" at bounding box center [297, 97] width 270 height 171
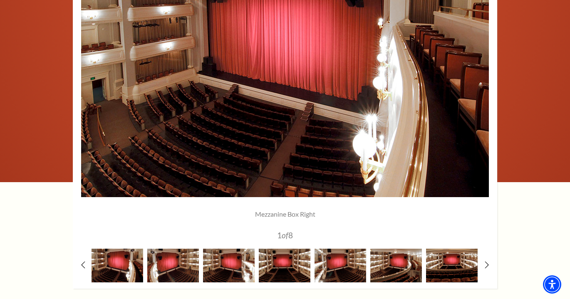
scroll to position [722, 0]
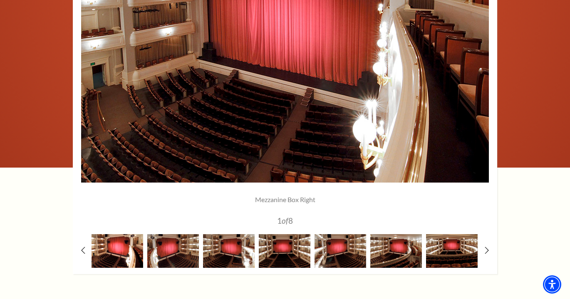
click at [131, 249] on img at bounding box center [118, 251] width 52 height 34
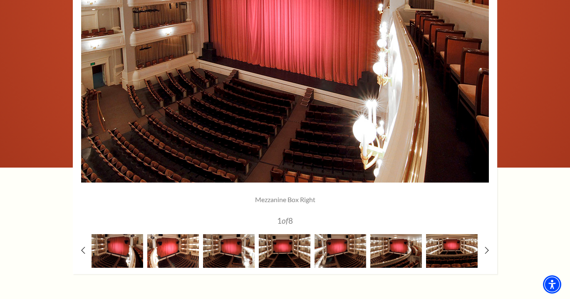
click at [195, 248] on img at bounding box center [173, 251] width 52 height 34
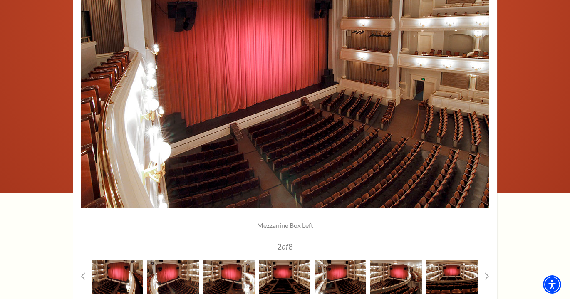
scroll to position [695, 0]
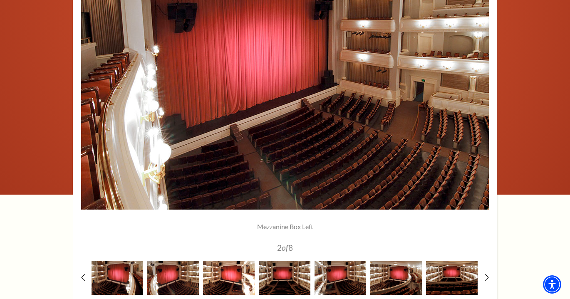
click at [238, 277] on img at bounding box center [229, 278] width 52 height 34
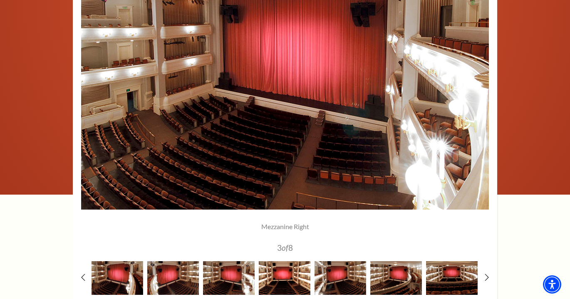
click at [290, 275] on img at bounding box center [285, 278] width 52 height 34
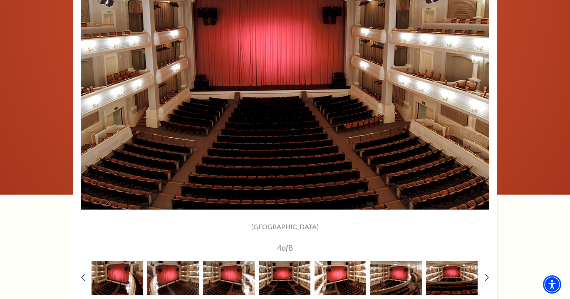
click at [330, 277] on img at bounding box center [341, 278] width 52 height 34
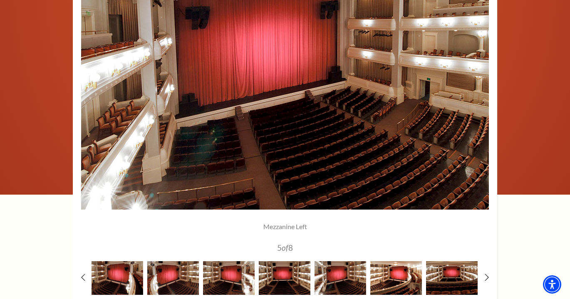
click at [386, 279] on img at bounding box center [396, 278] width 52 height 34
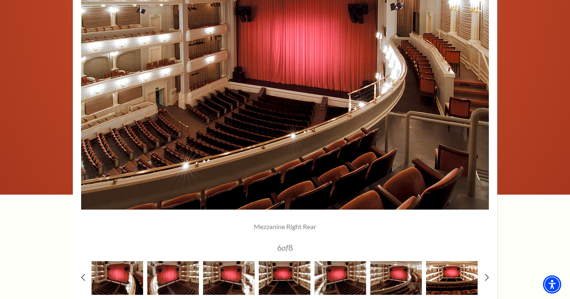
click at [426, 282] on img at bounding box center [452, 278] width 52 height 34
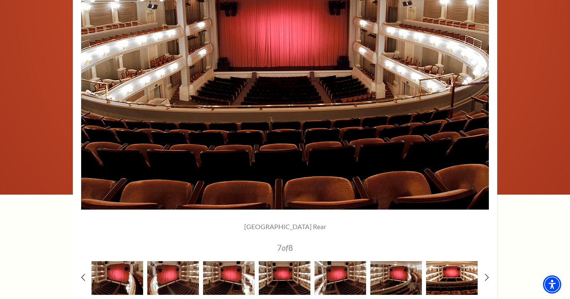
click at [443, 273] on img at bounding box center [452, 278] width 52 height 34
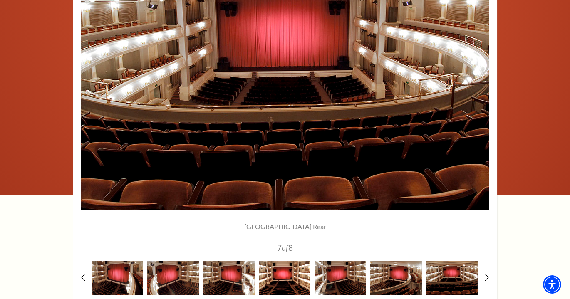
click at [294, 277] on img at bounding box center [285, 278] width 52 height 34
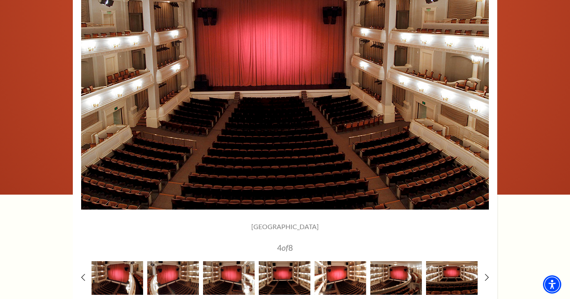
click at [332, 272] on img at bounding box center [341, 278] width 52 height 34
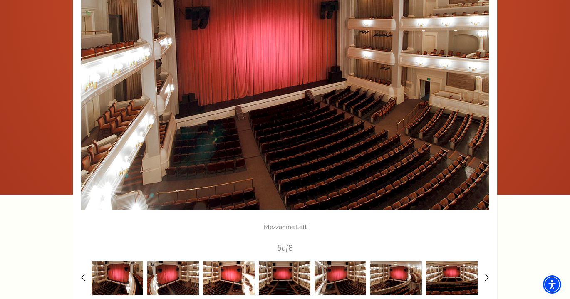
click at [209, 267] on img at bounding box center [229, 278] width 52 height 34
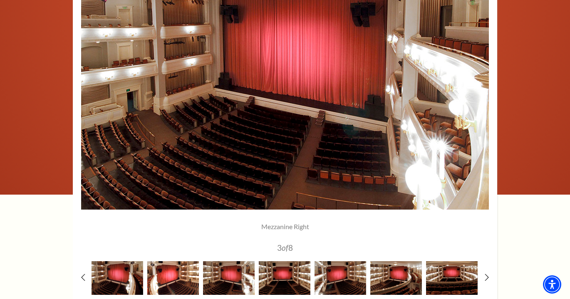
click at [187, 276] on img at bounding box center [173, 278] width 52 height 34
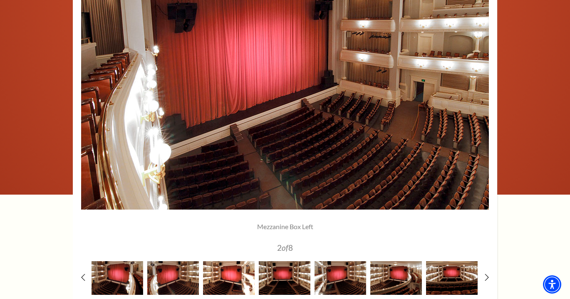
click at [229, 278] on img at bounding box center [229, 278] width 52 height 34
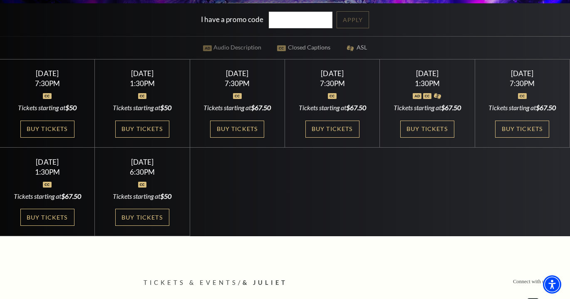
scroll to position [233, 0]
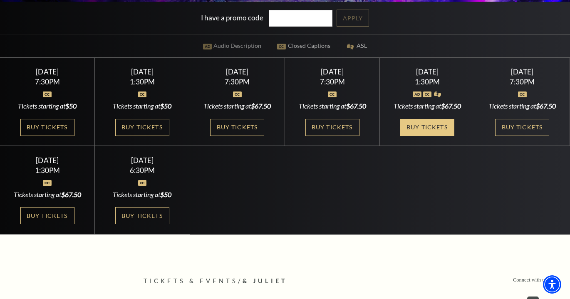
click at [440, 126] on link "Buy Tickets" at bounding box center [427, 127] width 54 height 17
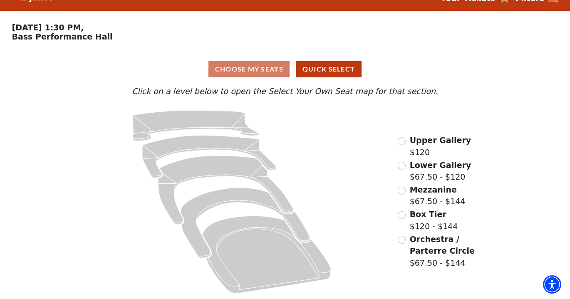
scroll to position [16, 0]
click at [403, 239] on input "Orchestra / Parterre Circle$67.50 - $144\a" at bounding box center [402, 240] width 8 height 8
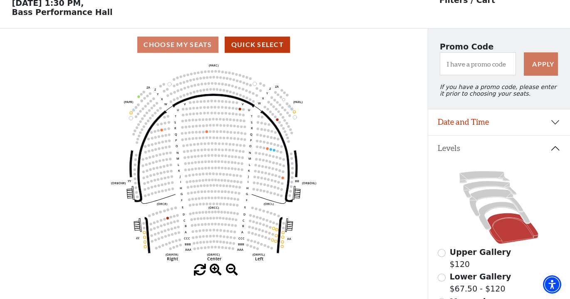
scroll to position [0, 0]
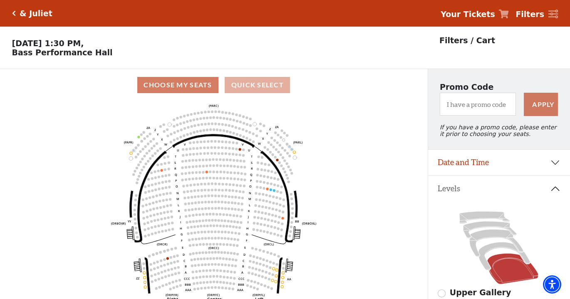
click at [269, 88] on button "Quick Select" at bounding box center [257, 85] width 65 height 16
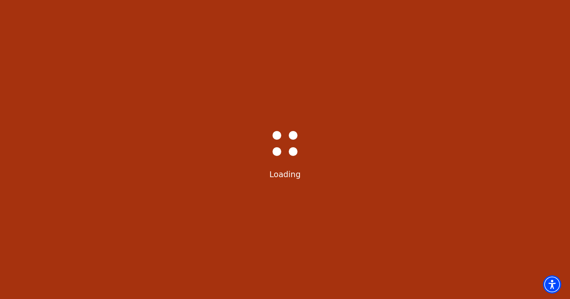
select select "6232"
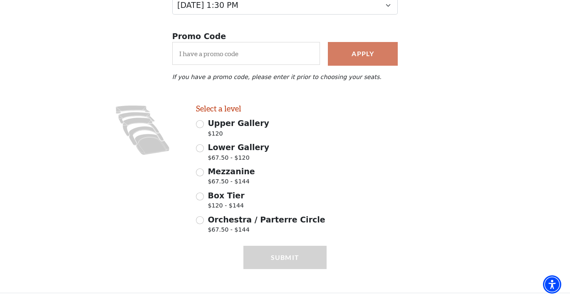
scroll to position [132, 0]
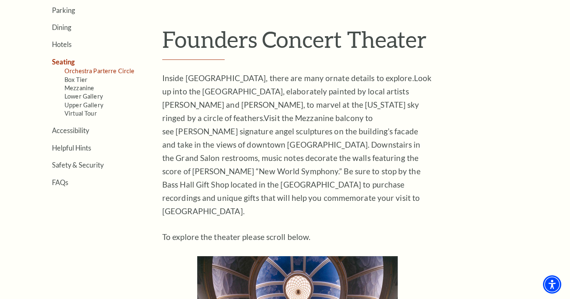
click at [89, 69] on link "Orchestra Parterre Circle" at bounding box center [100, 70] width 70 height 7
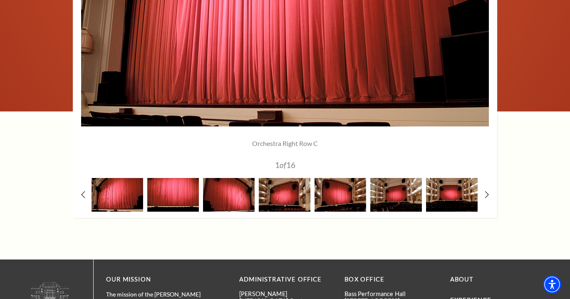
scroll to position [750, 0]
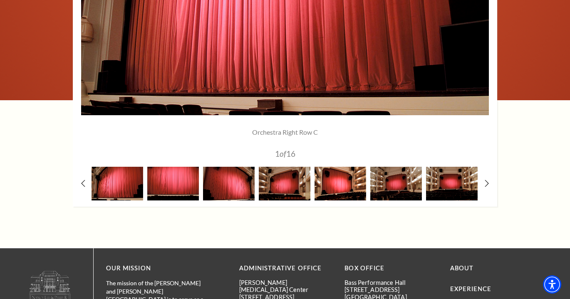
click at [338, 188] on img at bounding box center [341, 184] width 52 height 34
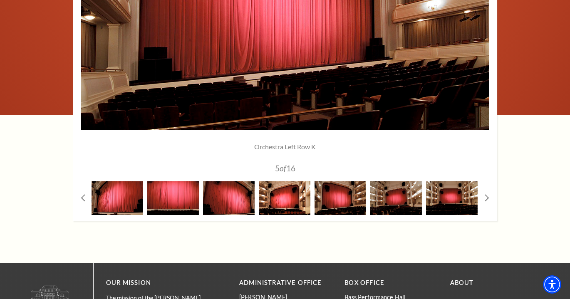
scroll to position [727, 0]
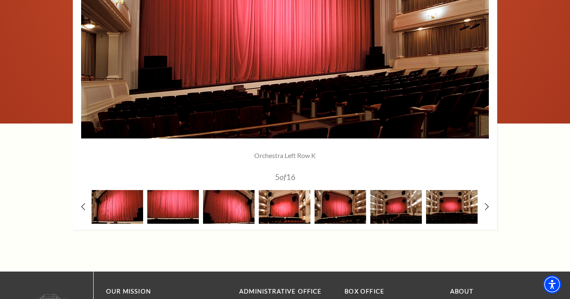
click at [285, 205] on img at bounding box center [285, 207] width 52 height 34
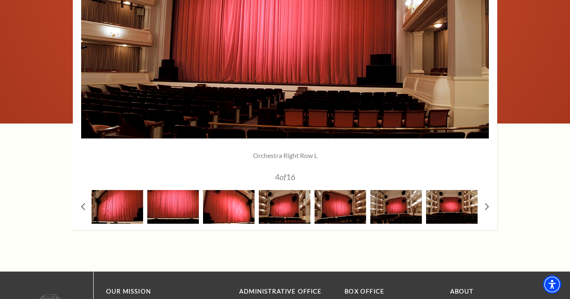
click at [247, 204] on img at bounding box center [229, 207] width 52 height 34
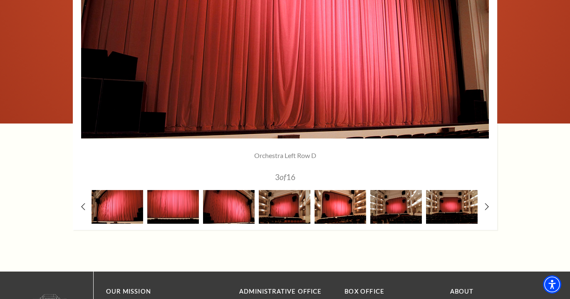
click at [336, 204] on img at bounding box center [341, 207] width 52 height 34
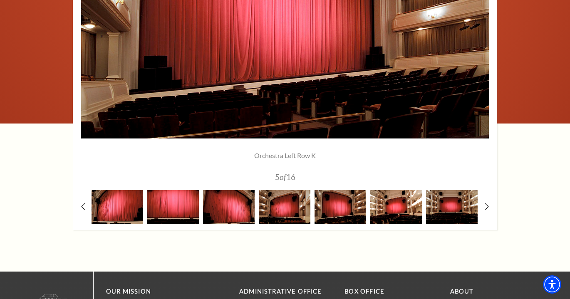
click at [395, 202] on img at bounding box center [396, 207] width 52 height 34
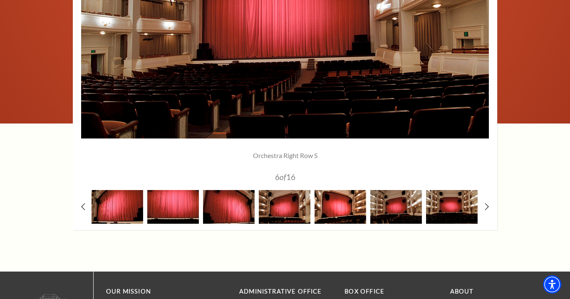
click at [355, 196] on img at bounding box center [341, 207] width 52 height 34
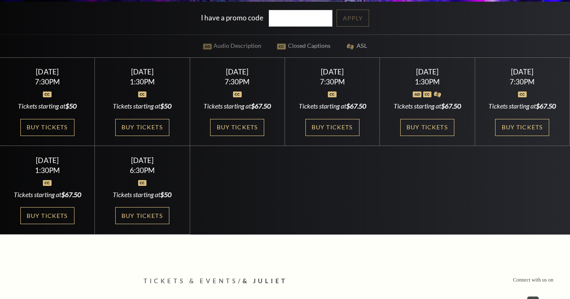
scroll to position [233, 0]
click at [341, 123] on link "Buy Tickets" at bounding box center [332, 127] width 54 height 17
click at [423, 123] on link "Buy Tickets" at bounding box center [427, 127] width 54 height 17
click at [130, 222] on link "Buy Tickets" at bounding box center [142, 215] width 54 height 17
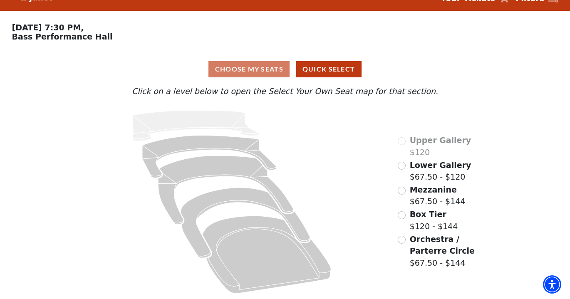
scroll to position [16, 0]
click at [402, 240] on input "Orchestra / Parterre Circle$67.50 - $144\a" at bounding box center [402, 240] width 8 height 8
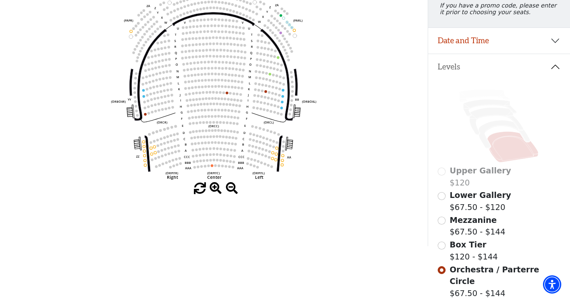
scroll to position [120, 0]
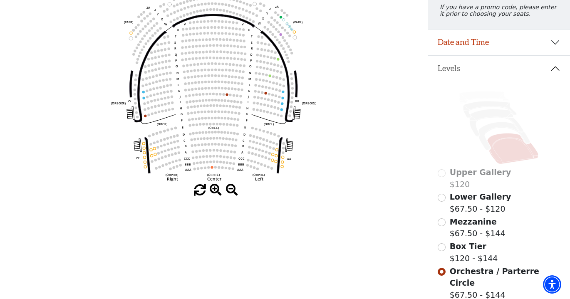
click at [442, 220] on input "Mezzanine$67.50 - $144\a" at bounding box center [442, 222] width 8 height 8
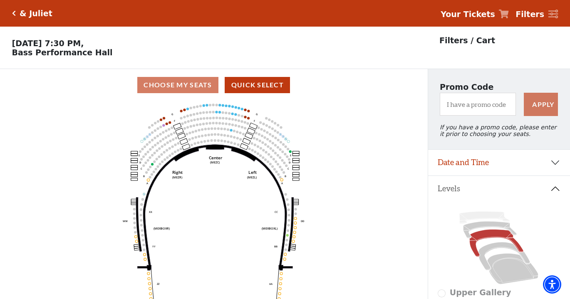
scroll to position [39, 0]
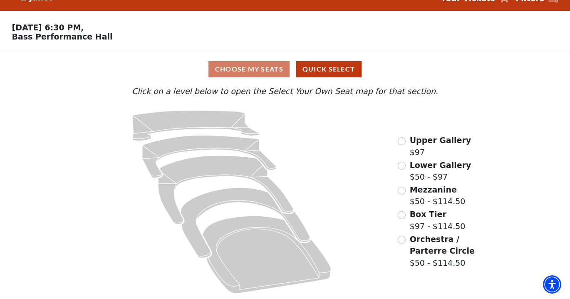
scroll to position [16, 0]
click at [401, 238] on input "Orchestra / Parterre Circle$50 - $114.50\a" at bounding box center [402, 240] width 8 height 8
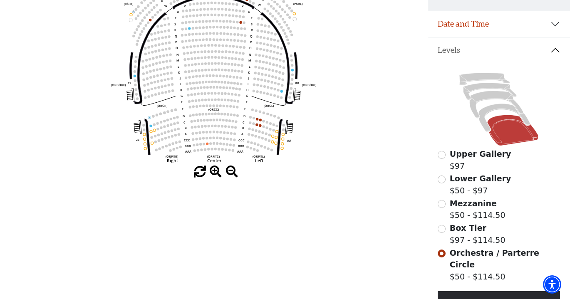
scroll to position [126, 0]
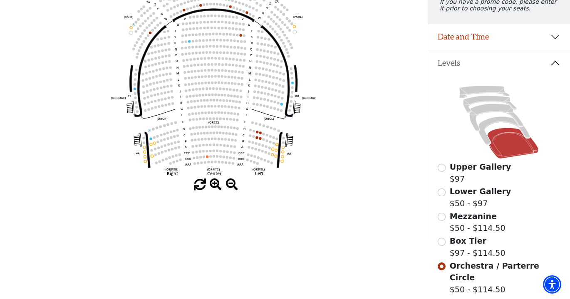
click at [442, 218] on input "Mezzanine$50 - $114.50\a" at bounding box center [442, 217] width 8 height 8
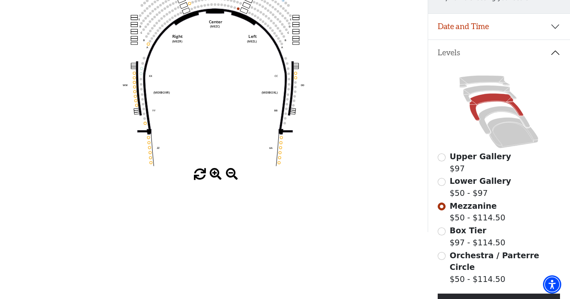
scroll to position [145, 0]
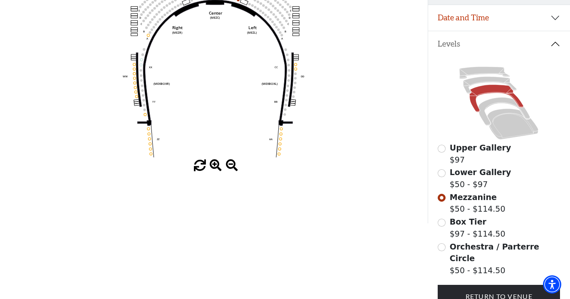
click at [444, 221] on input "Box Tier$97 - $114.50\a" at bounding box center [442, 223] width 8 height 8
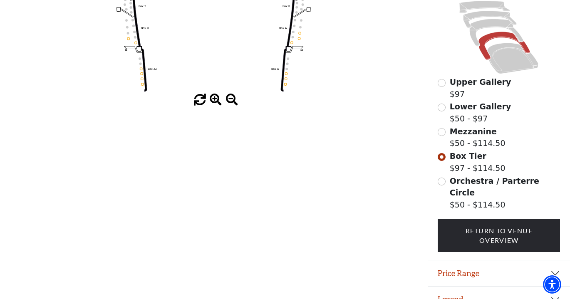
scroll to position [210, 0]
click at [442, 182] on input "Orchestra / Parterre Circle$50 - $114.50\a" at bounding box center [442, 182] width 8 height 8
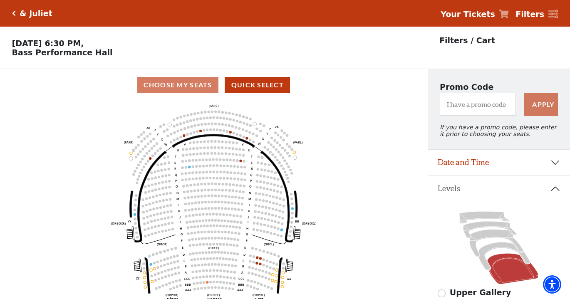
scroll to position [0, 0]
click at [14, 13] on icon "Click here to go back to filters" at bounding box center [14, 13] width 4 height 6
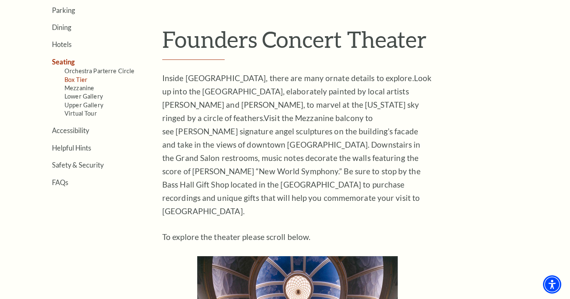
click at [80, 77] on link "Box Tier" at bounding box center [76, 79] width 23 height 7
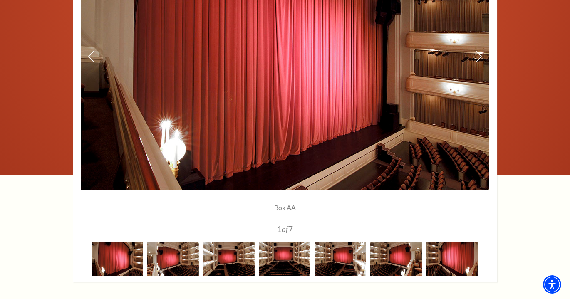
scroll to position [769, 0]
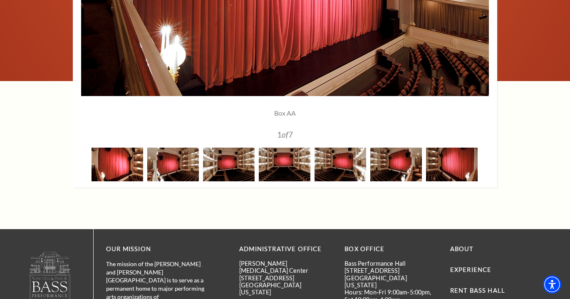
click at [121, 161] on img at bounding box center [118, 165] width 52 height 34
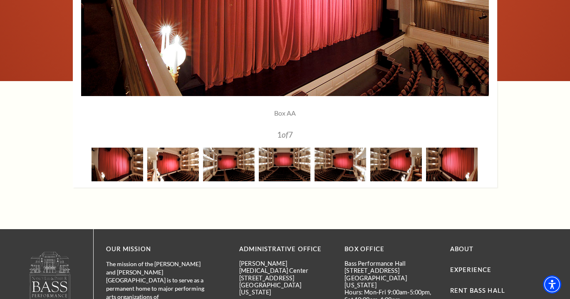
click at [173, 171] on img at bounding box center [173, 165] width 52 height 34
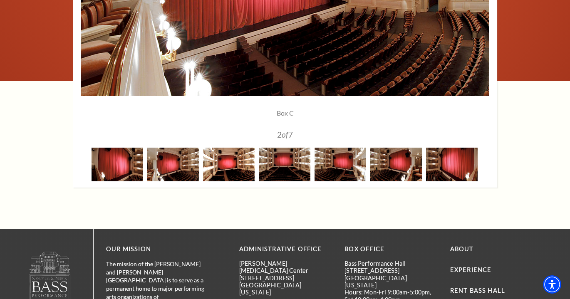
click at [226, 166] on img at bounding box center [229, 165] width 52 height 34
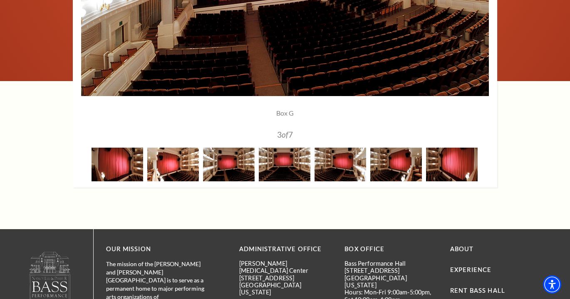
click at [169, 171] on img at bounding box center [173, 165] width 52 height 34
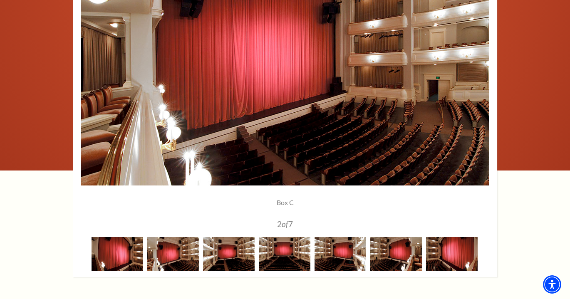
scroll to position [674, 0]
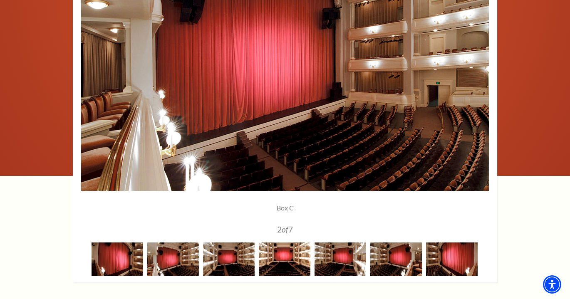
click at [282, 259] on img at bounding box center [285, 260] width 52 height 34
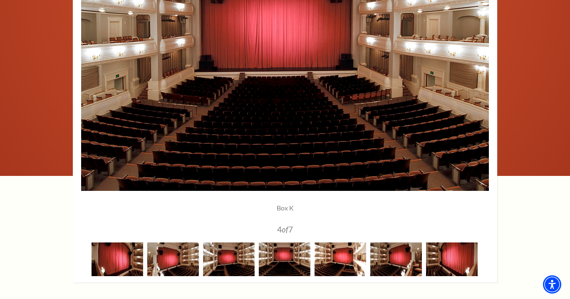
click at [337, 257] on img at bounding box center [341, 260] width 52 height 34
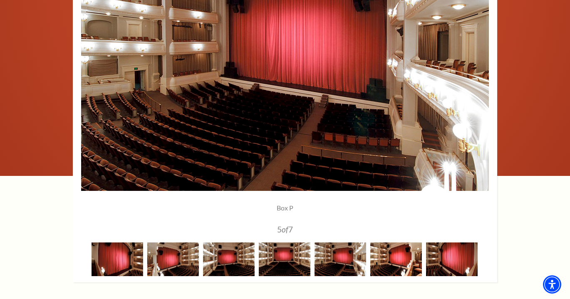
click at [375, 258] on img at bounding box center [396, 260] width 52 height 34
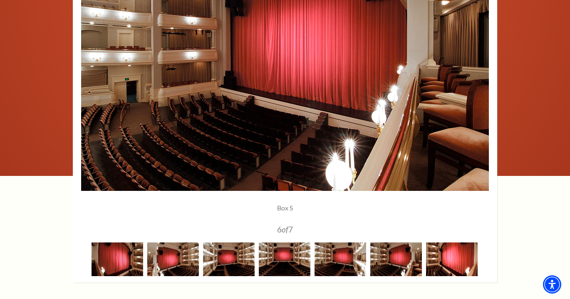
click at [435, 261] on img at bounding box center [452, 260] width 52 height 34
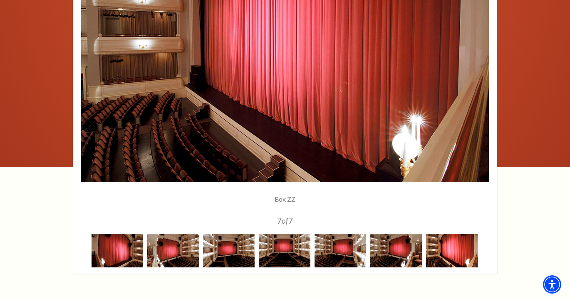
scroll to position [685, 0]
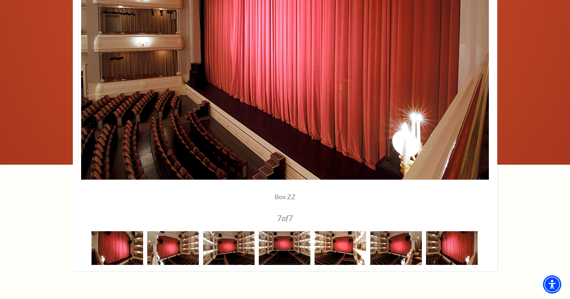
click at [353, 249] on img at bounding box center [341, 248] width 52 height 34
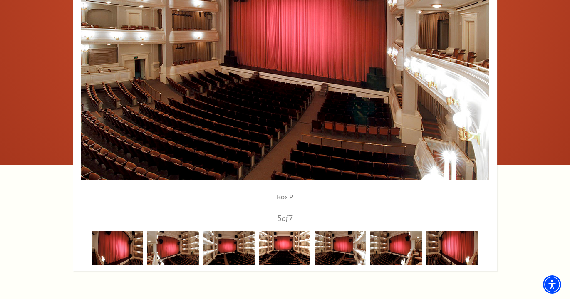
click at [292, 245] on img at bounding box center [285, 248] width 52 height 34
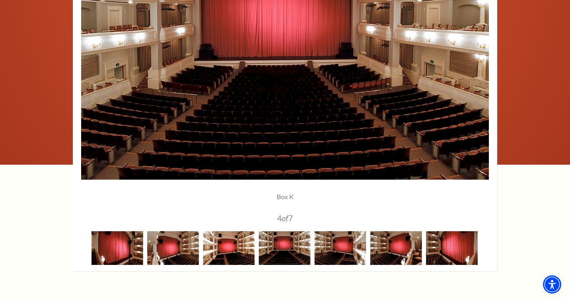
click at [225, 243] on img at bounding box center [229, 248] width 52 height 34
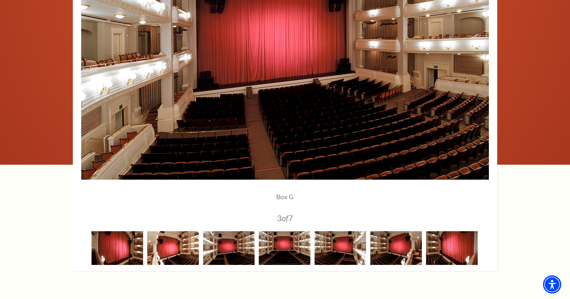
click at [191, 243] on img at bounding box center [173, 248] width 52 height 34
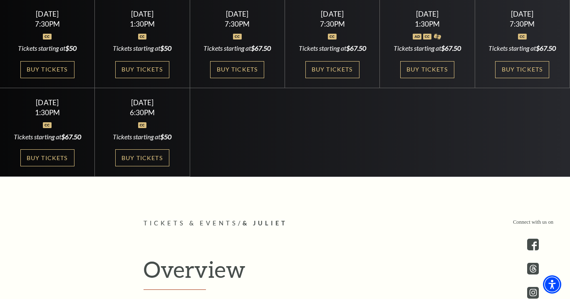
scroll to position [308, 0]
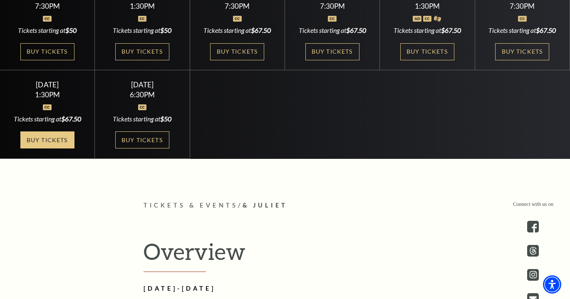
click at [48, 149] on link "Buy Tickets" at bounding box center [47, 140] width 54 height 17
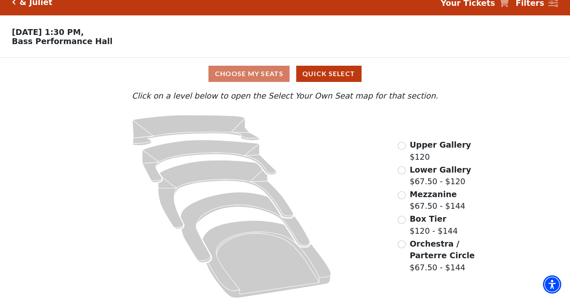
scroll to position [16, 0]
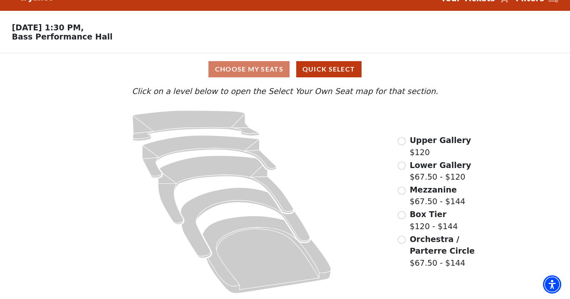
click at [404, 240] on input "Orchestra / Parterre Circle$67.50 - $144\a" at bounding box center [402, 240] width 8 height 8
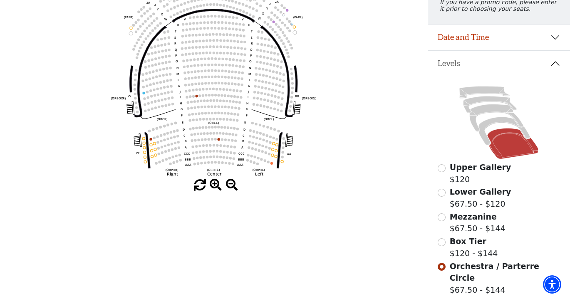
scroll to position [154, 0]
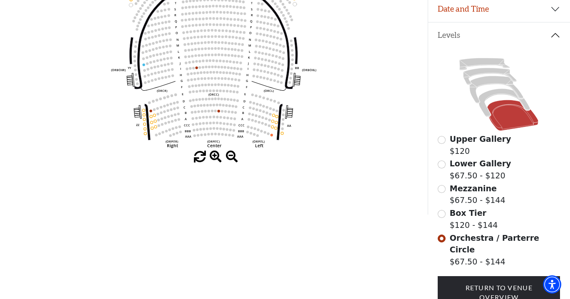
click at [442, 214] on input "Box Tier$120 - $144\a" at bounding box center [442, 214] width 8 height 8
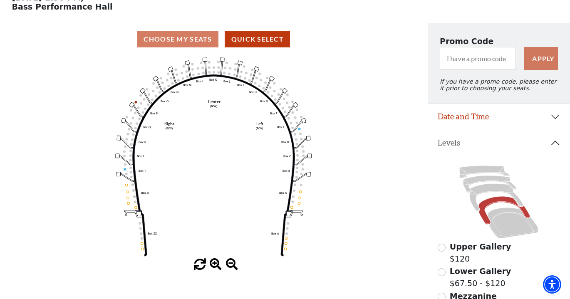
scroll to position [48, 0]
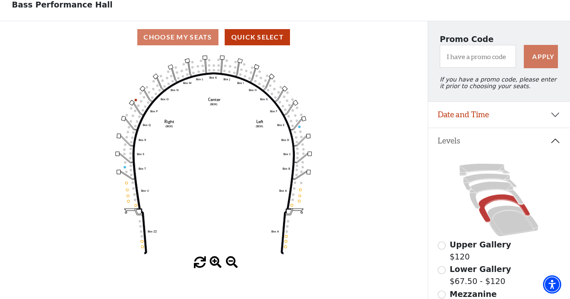
click at [442, 295] on input "Mezzanine$67.50 - $144\a" at bounding box center [442, 295] width 8 height 8
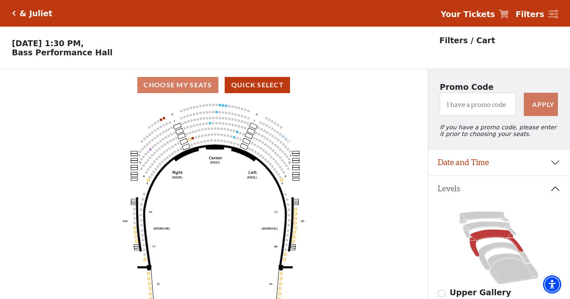
scroll to position [0, 0]
click at [13, 15] on icon "Click here to go back to filters" at bounding box center [14, 13] width 4 height 6
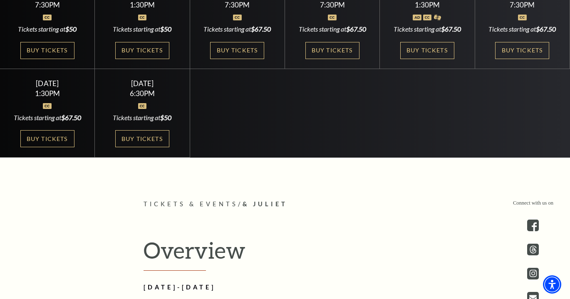
scroll to position [269, 0]
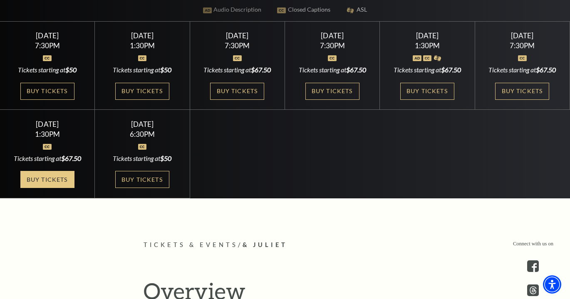
click at [47, 183] on link "Buy Tickets" at bounding box center [47, 179] width 54 height 17
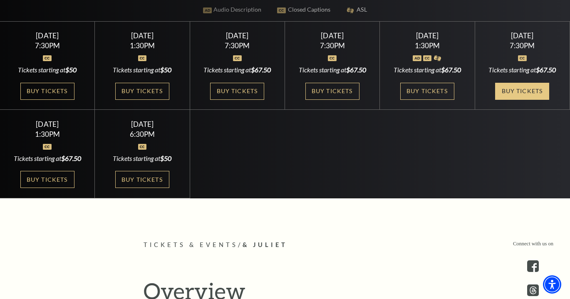
click at [531, 89] on link "Buy Tickets" at bounding box center [522, 91] width 54 height 17
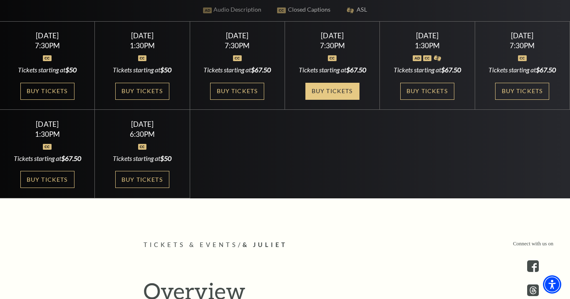
click at [336, 94] on link "Buy Tickets" at bounding box center [332, 91] width 54 height 17
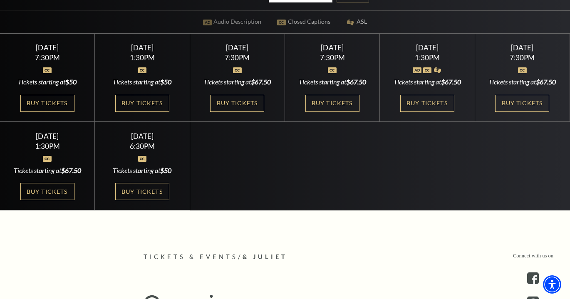
scroll to position [256, 0]
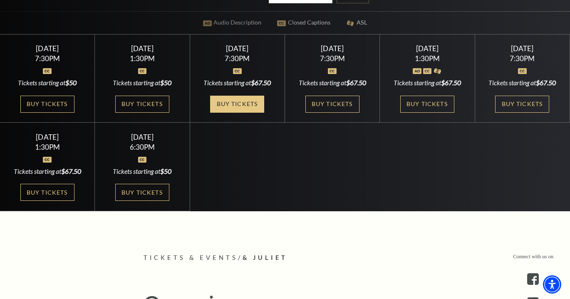
click at [233, 100] on link "Buy Tickets" at bounding box center [237, 104] width 54 height 17
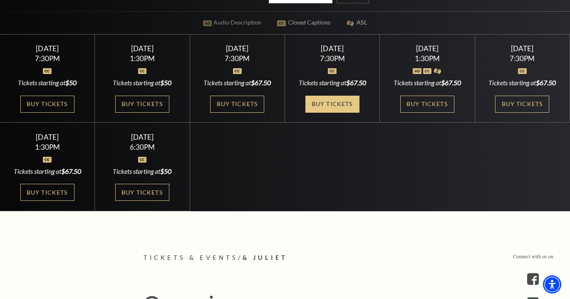
click at [339, 101] on link "Buy Tickets" at bounding box center [332, 104] width 54 height 17
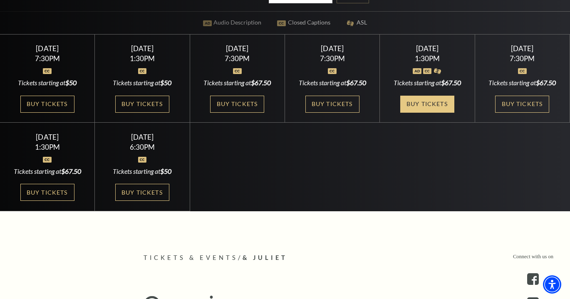
click at [426, 101] on link "Buy Tickets" at bounding box center [427, 104] width 54 height 17
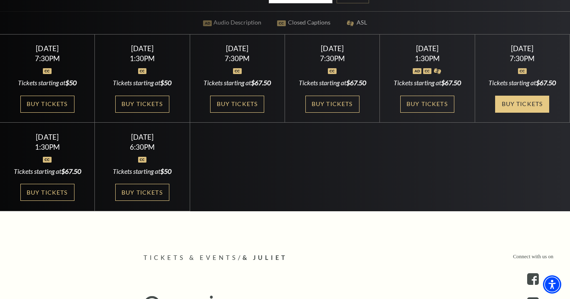
click at [526, 105] on link "Buy Tickets" at bounding box center [522, 104] width 54 height 17
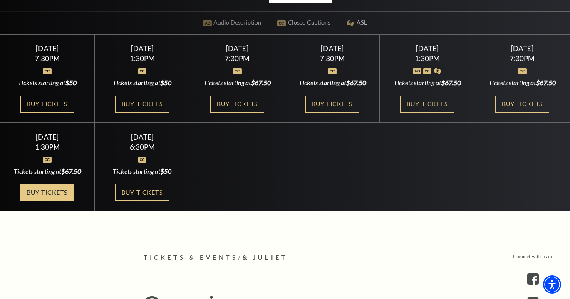
click at [66, 201] on link "Buy Tickets" at bounding box center [47, 192] width 54 height 17
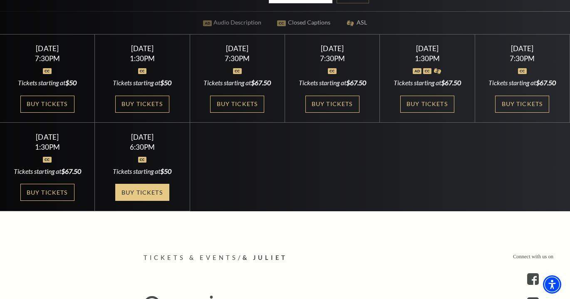
click at [142, 201] on link "Buy Tickets" at bounding box center [142, 192] width 54 height 17
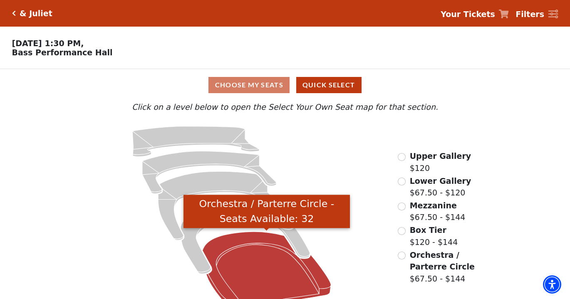
click at [318, 280] on icon "Orchestra / Parterre Circle - Seats Available: 32" at bounding box center [266, 270] width 129 height 77
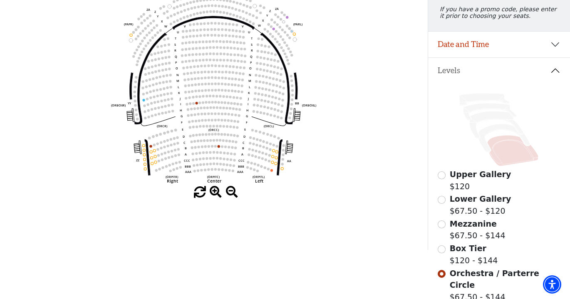
scroll to position [116, 0]
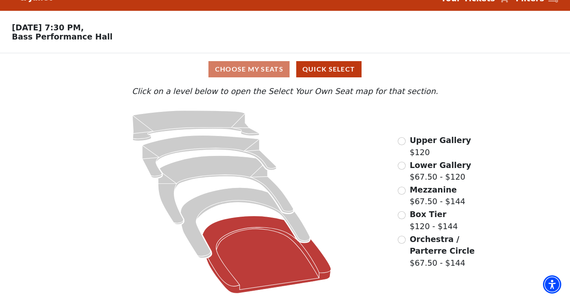
scroll to position [16, 0]
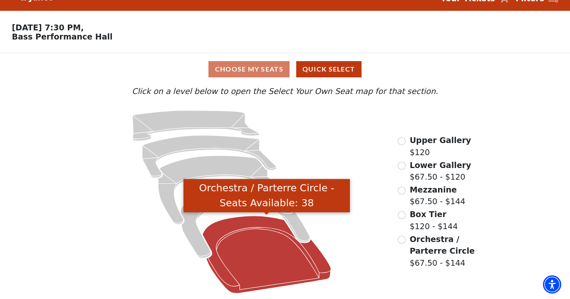
click at [300, 262] on icon "Orchestra / Parterre Circle - Seats Available: 38" at bounding box center [266, 254] width 129 height 77
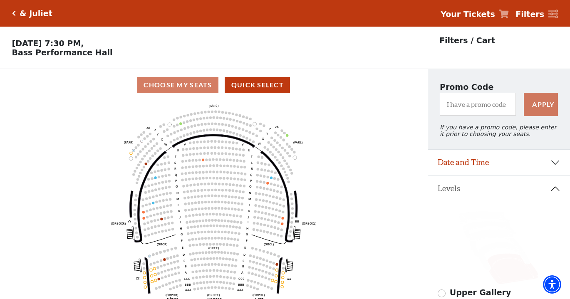
scroll to position [39, 0]
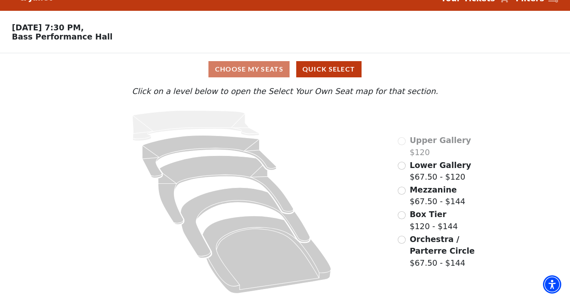
scroll to position [16, 0]
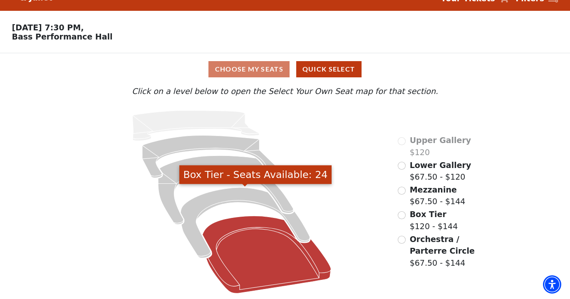
click at [288, 239] on icon "Orchestra / Parterre Circle - Seats Available: 39" at bounding box center [266, 254] width 129 height 77
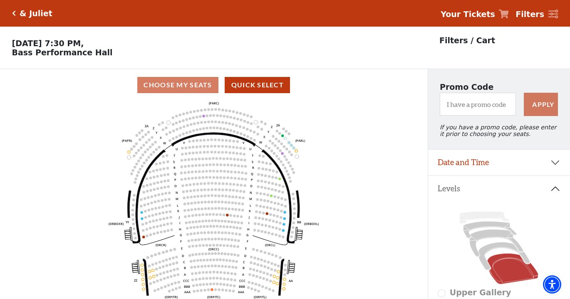
scroll to position [39, 0]
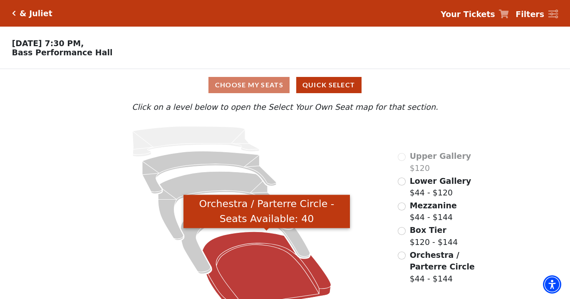
click at [265, 255] on icon "Orchestra / Parterre Circle - Seats Available: 40" at bounding box center [266, 270] width 129 height 77
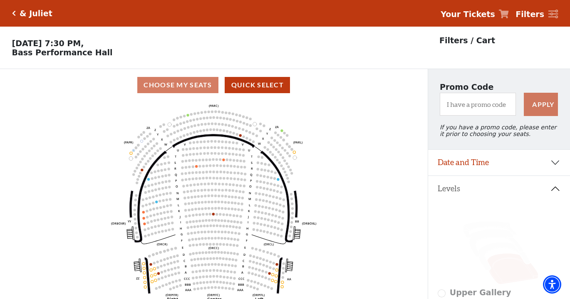
scroll to position [39, 0]
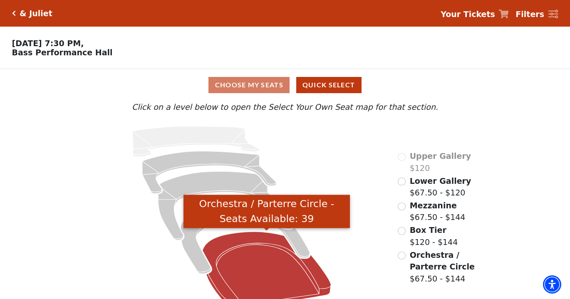
click at [287, 284] on icon "Orchestra / Parterre Circle - Seats Available: 39" at bounding box center [266, 270] width 129 height 77
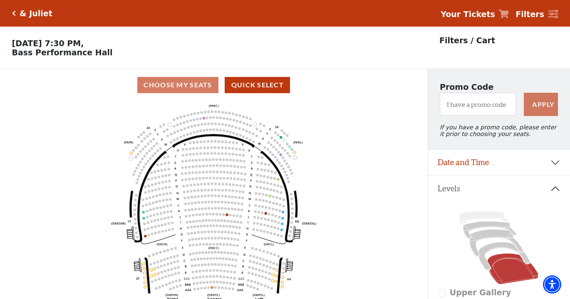
scroll to position [39, 0]
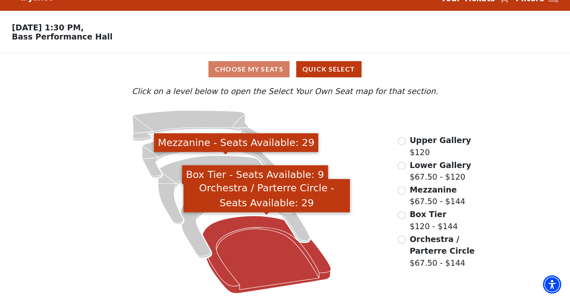
scroll to position [16, 0]
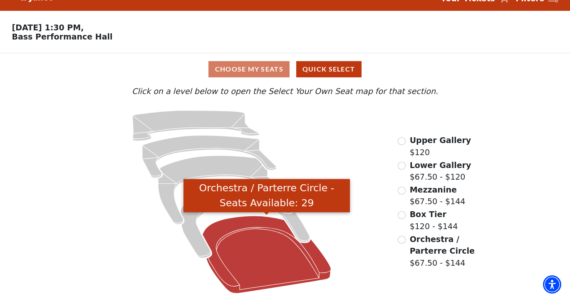
click at [268, 243] on icon "Orchestra / Parterre Circle - Seats Available: 29" at bounding box center [266, 254] width 129 height 77
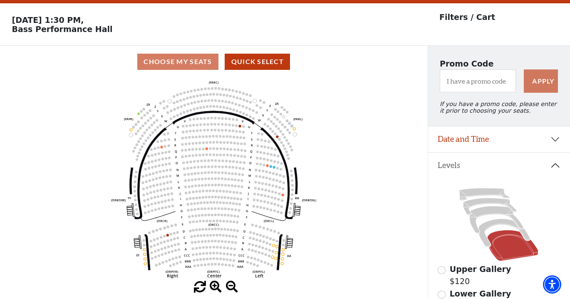
scroll to position [32, 0]
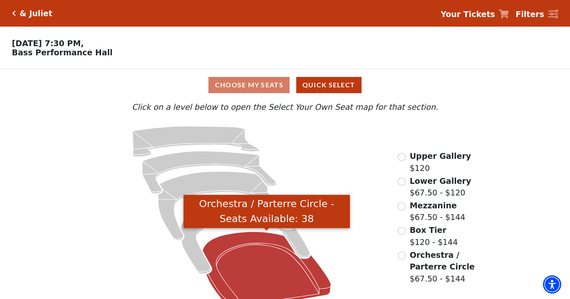
click at [262, 271] on icon "Orchestra / Parterre Circle - Seats Available: 38" at bounding box center [266, 270] width 129 height 77
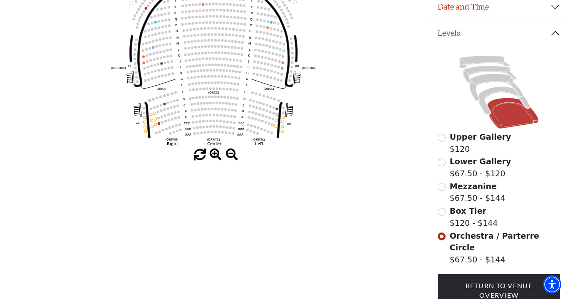
scroll to position [164, 0]
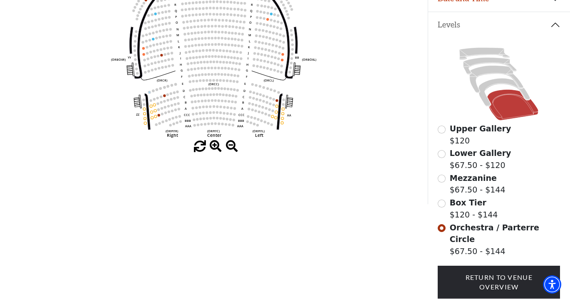
click at [447, 175] on div "Mezzanine $67.50 - $144" at bounding box center [499, 184] width 122 height 24
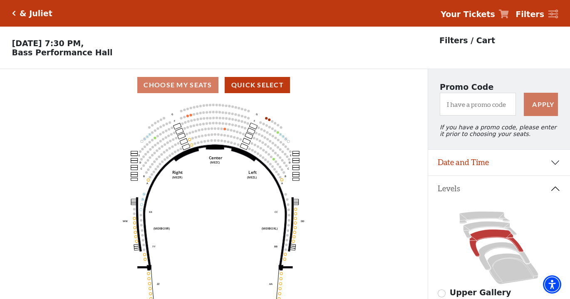
scroll to position [39, 0]
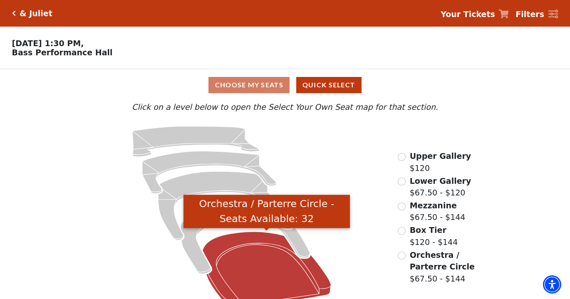
click at [293, 263] on icon "Orchestra / Parterre Circle - Seats Available: 32" at bounding box center [266, 270] width 129 height 77
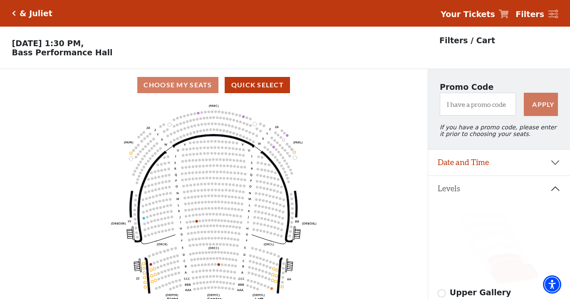
scroll to position [39, 0]
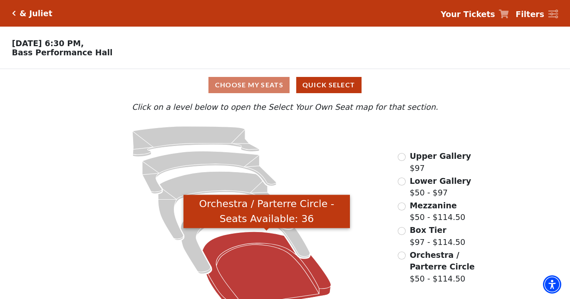
click at [271, 268] on icon "Orchestra / Parterre Circle - Seats Available: 36" at bounding box center [266, 270] width 129 height 77
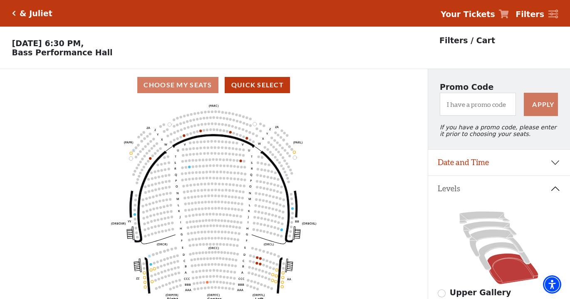
scroll to position [39, 0]
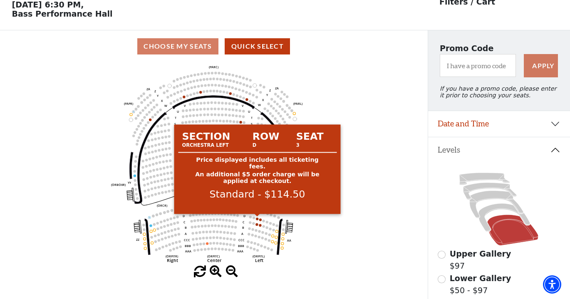
click at [258, 219] on circle at bounding box center [257, 219] width 2 height 2
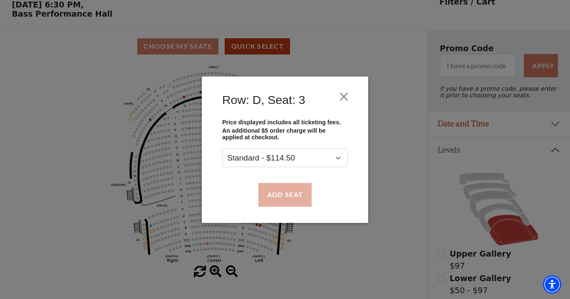
click at [289, 194] on button "Add Seat" at bounding box center [284, 194] width 53 height 23
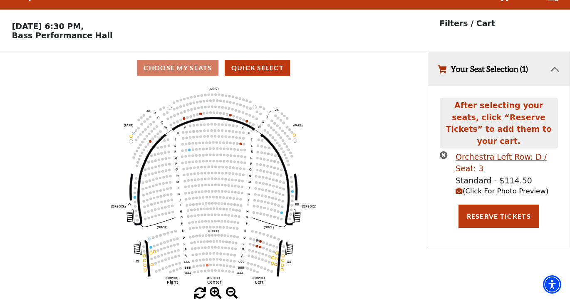
scroll to position [0, 0]
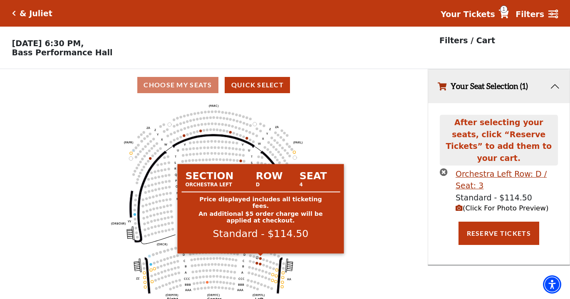
click at [261, 259] on circle at bounding box center [260, 258] width 2 height 2
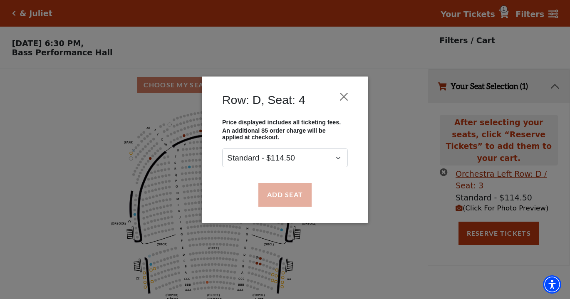
click at [287, 199] on button "Add Seat" at bounding box center [284, 194] width 53 height 23
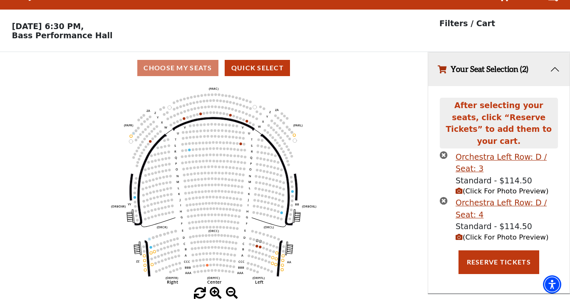
scroll to position [17, 0]
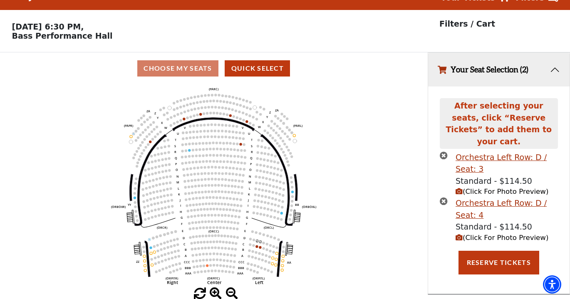
click at [491, 188] on span "(Click For Photo Preview)" at bounding box center [502, 192] width 93 height 8
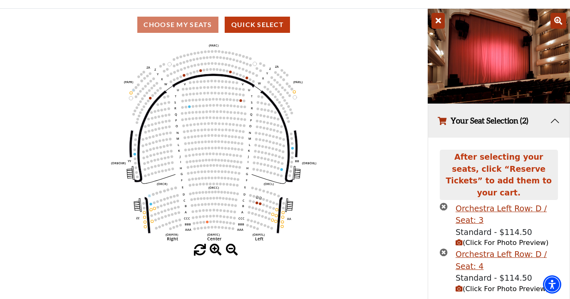
scroll to position [67, 0]
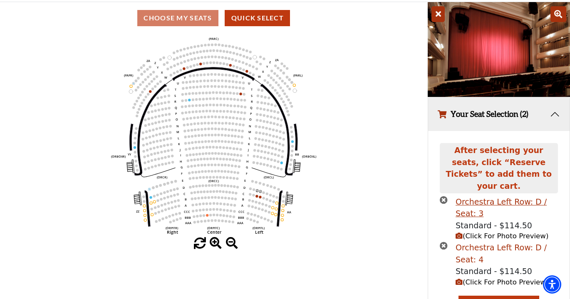
click at [487, 242] on div "Orchestra Left Row: D / Seat: 4" at bounding box center [507, 254] width 102 height 24
click at [486, 242] on div "Orchestra Left Row: D / Seat: 4" at bounding box center [507, 254] width 102 height 24
click at [500, 196] on div "Orchestra Left Row: D / Seat: 3" at bounding box center [507, 208] width 102 height 24
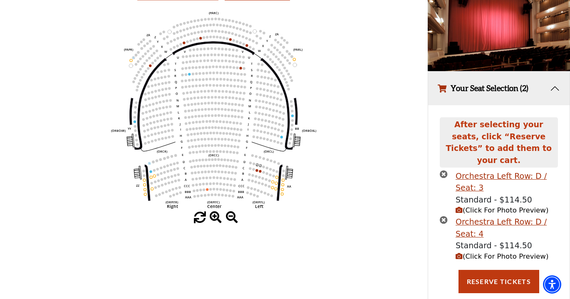
scroll to position [92, 0]
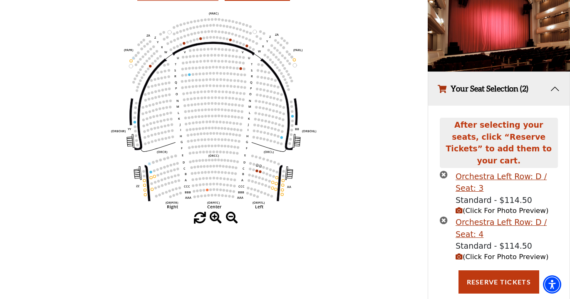
click at [481, 253] on span "(Click For Photo Preview)" at bounding box center [502, 257] width 93 height 8
click at [493, 253] on span "(Click For Photo Preview)" at bounding box center [502, 257] width 93 height 8
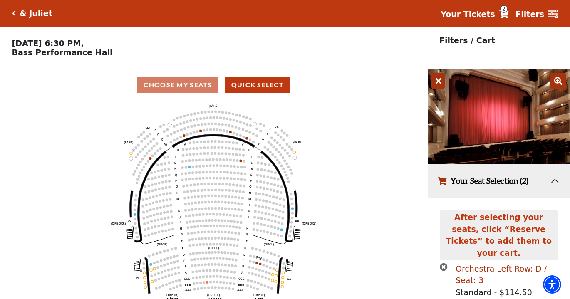
scroll to position [0, 0]
click at [509, 17] on icon at bounding box center [504, 14] width 10 height 9
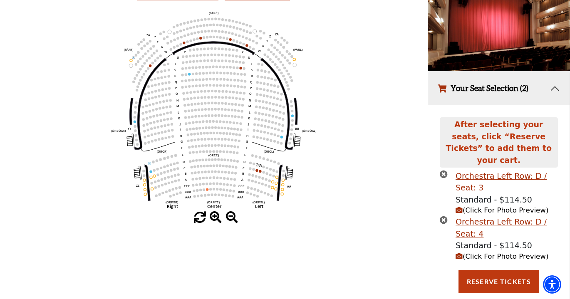
scroll to position [92, 0]
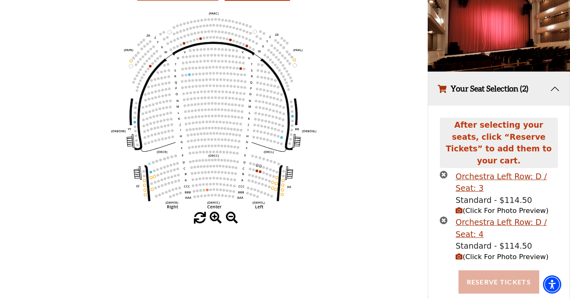
click at [509, 270] on button "Reserve Tickets" at bounding box center [499, 281] width 81 height 23
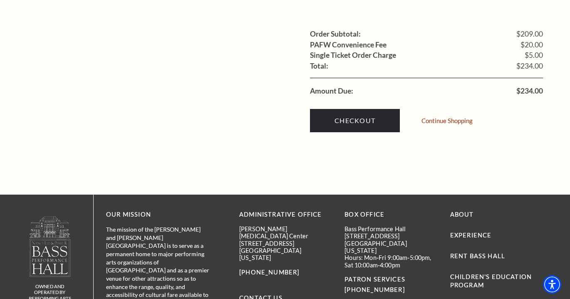
scroll to position [851, 0]
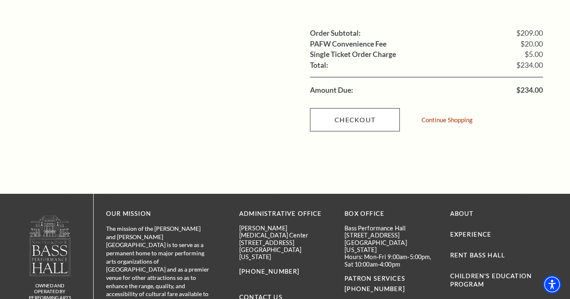
click at [342, 108] on link "Checkout" at bounding box center [355, 119] width 90 height 23
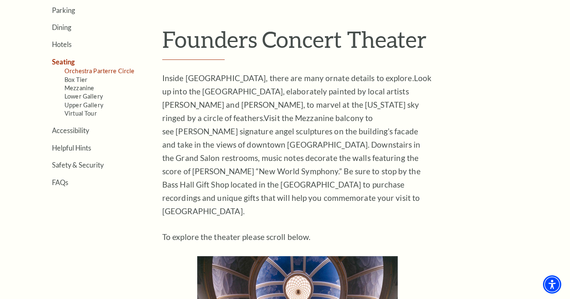
click at [90, 69] on link "Orchestra Parterre Circle" at bounding box center [100, 70] width 70 height 7
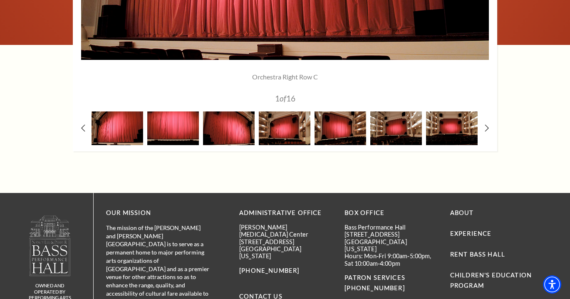
scroll to position [811, 0]
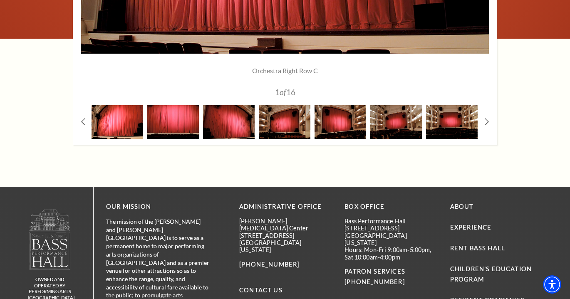
click at [135, 116] on img at bounding box center [118, 122] width 52 height 34
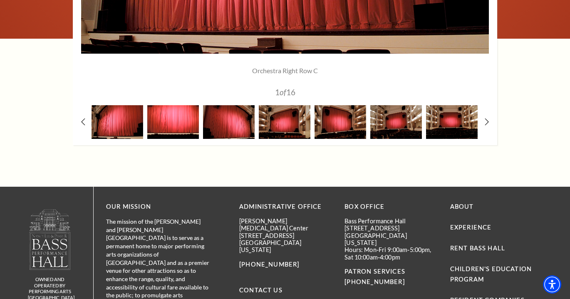
click at [166, 119] on img at bounding box center [173, 122] width 52 height 34
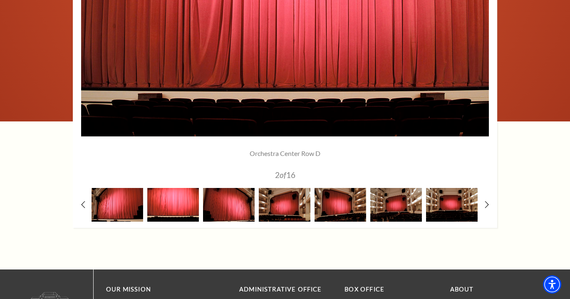
scroll to position [707, 0]
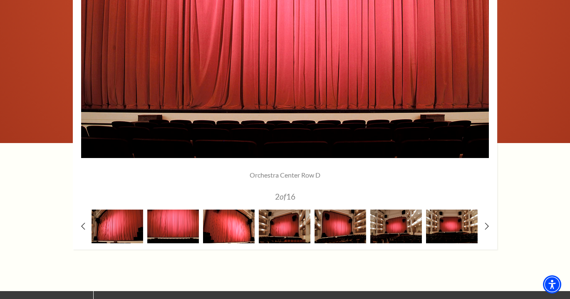
click at [231, 220] on img at bounding box center [229, 227] width 52 height 34
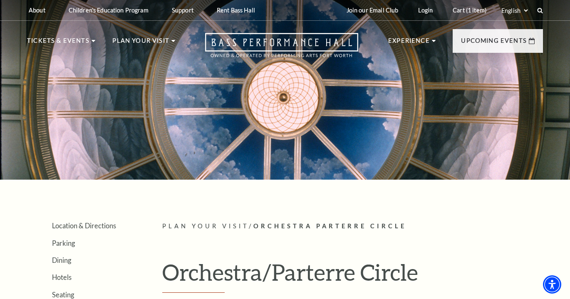
scroll to position [0, 0]
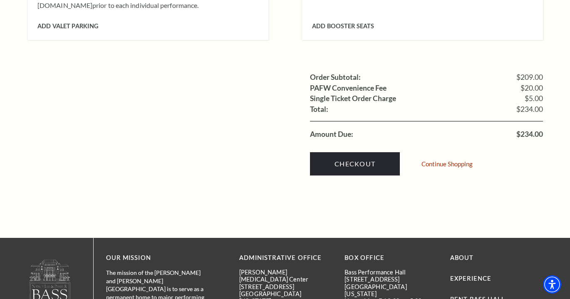
scroll to position [784, 0]
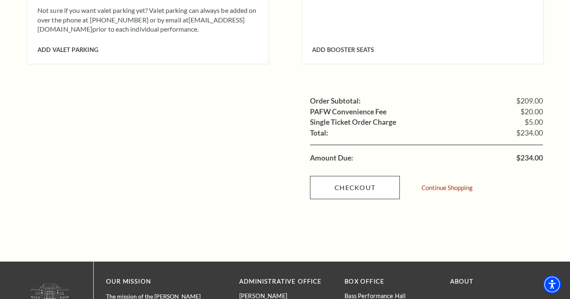
click at [342, 176] on link "Checkout" at bounding box center [355, 187] width 90 height 23
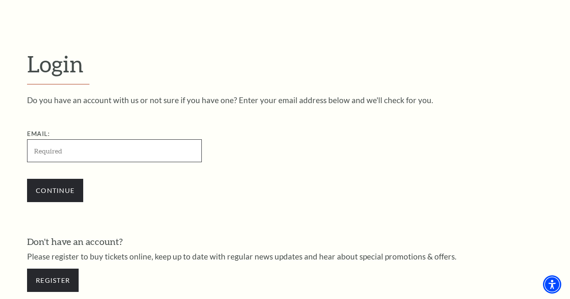
type input "[EMAIL_ADDRESS][DOMAIN_NAME]"
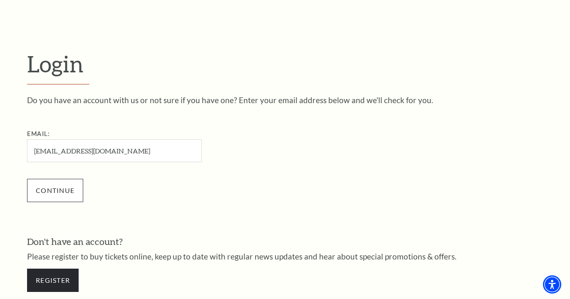
click at [55, 193] on input "Continue" at bounding box center [55, 190] width 56 height 23
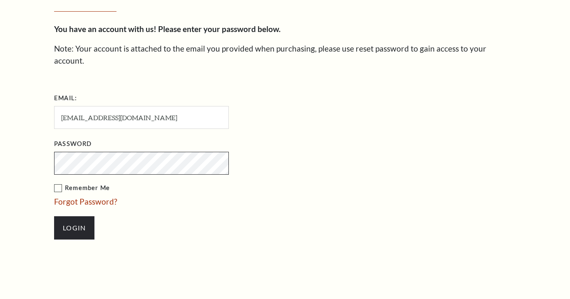
scroll to position [264, 0]
click at [59, 183] on label "Remember Me" at bounding box center [183, 188] width 258 height 10
click at [0, 0] on input "Remember Me" at bounding box center [0, 0] width 0 height 0
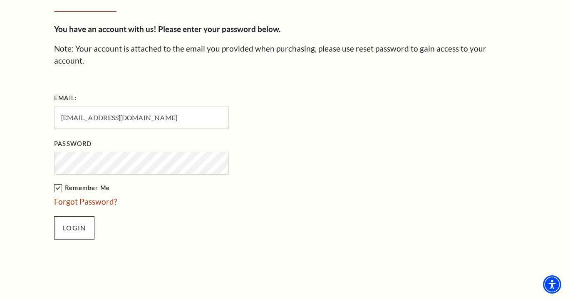
click at [64, 216] on input "Login" at bounding box center [74, 227] width 40 height 23
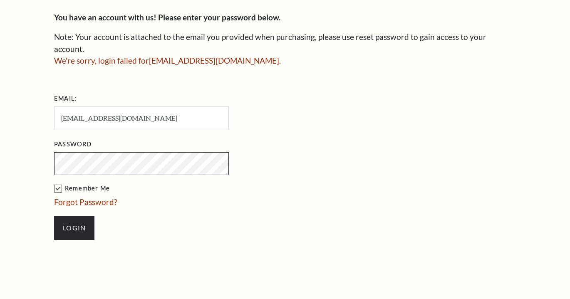
scroll to position [276, 0]
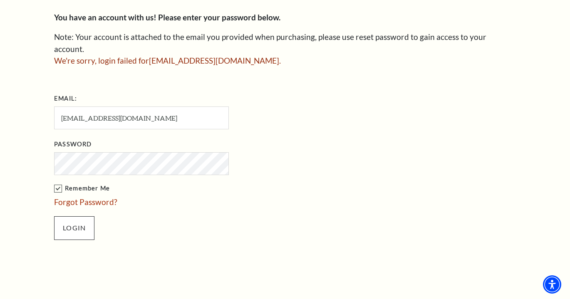
click at [76, 216] on input "Login" at bounding box center [74, 227] width 40 height 23
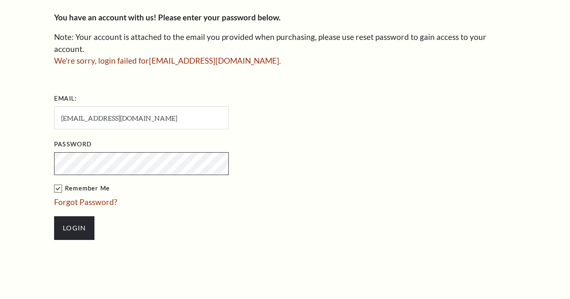
scroll to position [276, 0]
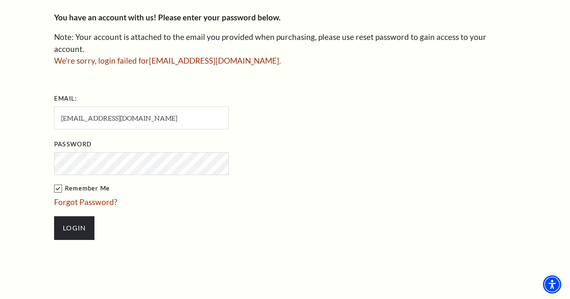
click at [52, 151] on div "Enter Your Password You have an account with us! Please enter your password bel…" at bounding box center [285, 107] width 474 height 390
click at [32, 147] on div "Enter Your Password You have an account with us! Please enter your password bel…" at bounding box center [285, 107] width 570 height 390
click at [66, 216] on input "Login" at bounding box center [74, 227] width 40 height 23
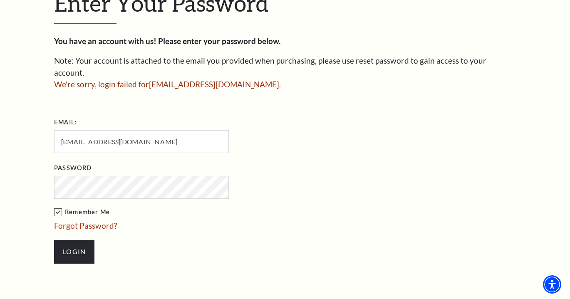
scroll to position [252, 0]
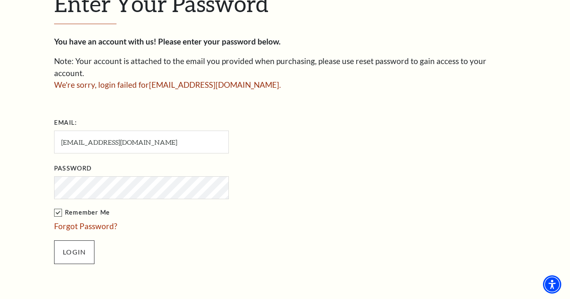
click at [78, 241] on input "Login" at bounding box center [74, 252] width 40 height 23
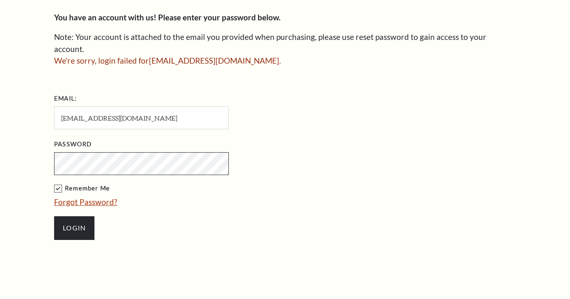
scroll to position [276, 0]
click at [74, 216] on input "Login" at bounding box center [74, 227] width 40 height 23
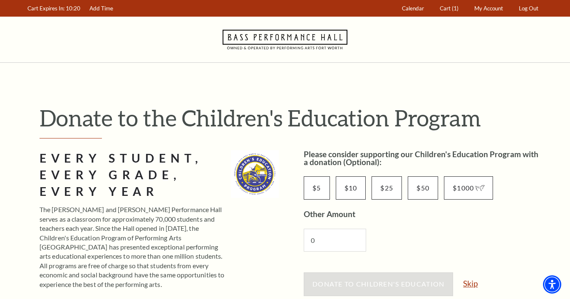
click at [471, 285] on link "Skip" at bounding box center [470, 284] width 15 height 8
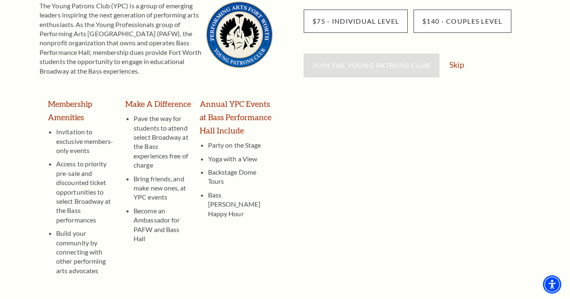
scroll to position [132, 0]
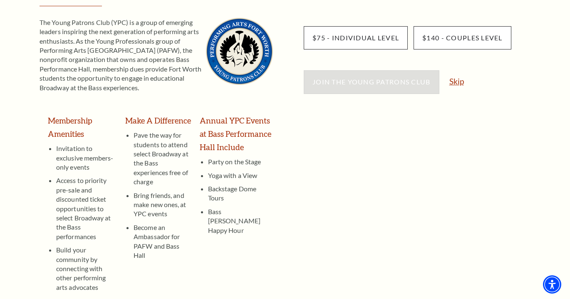
click at [456, 81] on link "Skip" at bounding box center [456, 81] width 15 height 8
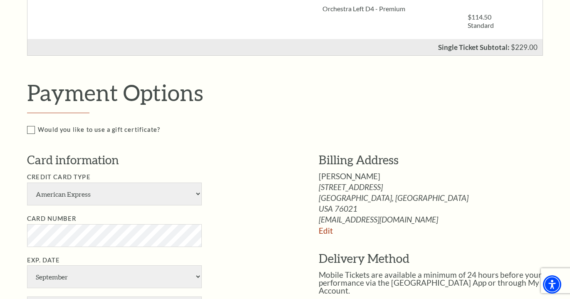
scroll to position [384, 0]
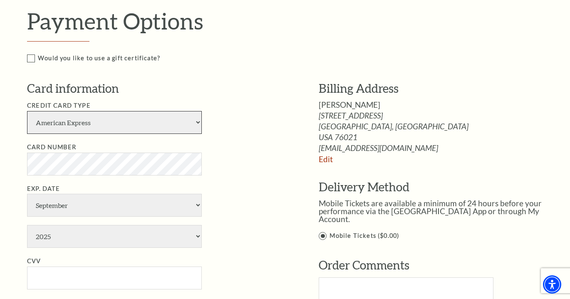
select select "24"
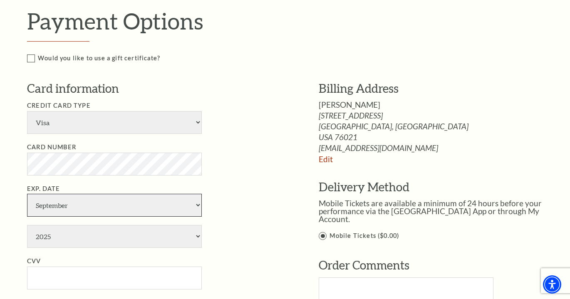
select select "3"
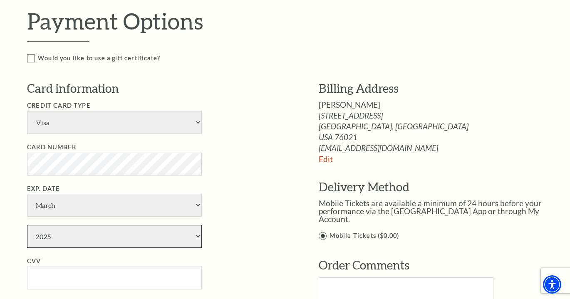
select select "2030"
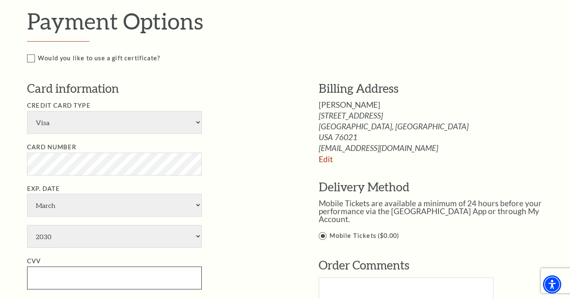
click at [72, 267] on input "CVV" at bounding box center [114, 278] width 175 height 23
type input "733"
type input "Rachel Pellegrino"
click at [245, 196] on li "Exp. Date January February March April May June July August September October N…" at bounding box center [160, 216] width 267 height 65
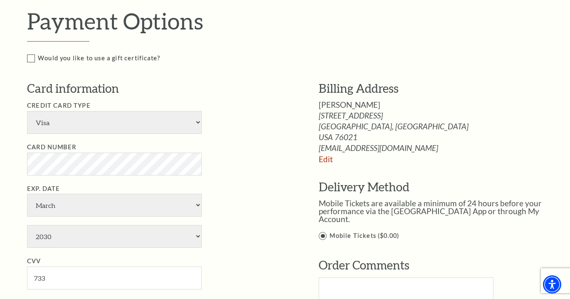
click at [245, 196] on li "Exp. Date January February March April May June July August September October N…" at bounding box center [160, 216] width 267 height 65
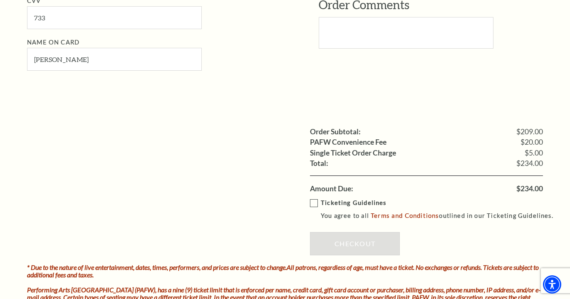
scroll to position [669, 0]
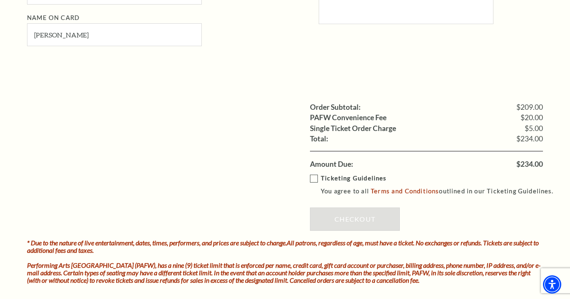
click at [313, 174] on label "Ticketing Guidelines You agree to all Terms and Conditions outlined in our Tick…" at bounding box center [435, 185] width 251 height 23
click at [0, 0] on input "Ticketing Guidelines You agree to all Terms and Conditions outlined in our Tick…" at bounding box center [0, 0] width 0 height 0
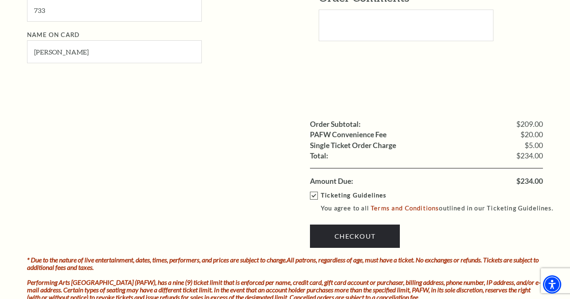
scroll to position [673, 0]
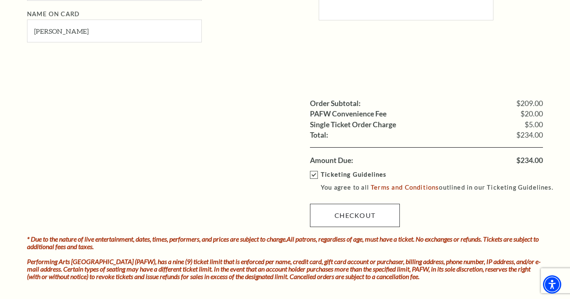
click at [352, 204] on link "Checkout" at bounding box center [355, 215] width 90 height 23
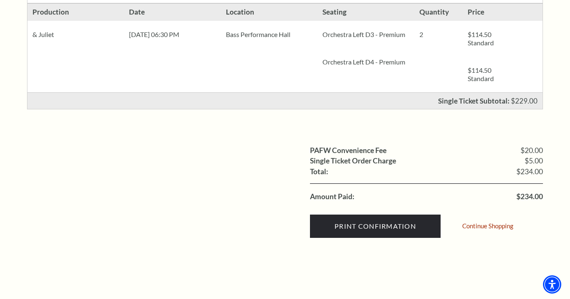
scroll to position [212, 0]
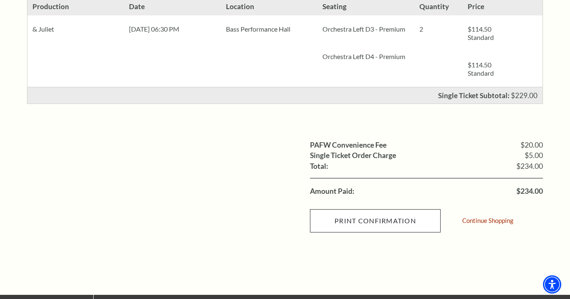
click at [373, 220] on input "Print Confirmation" at bounding box center [375, 220] width 131 height 23
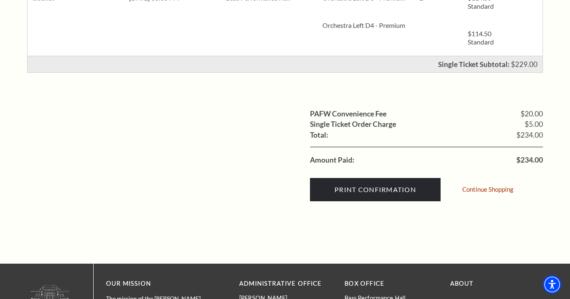
scroll to position [281, 0]
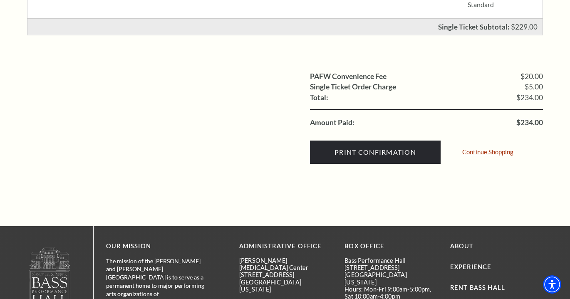
click at [476, 150] on link "Continue Shopping" at bounding box center [487, 152] width 51 height 6
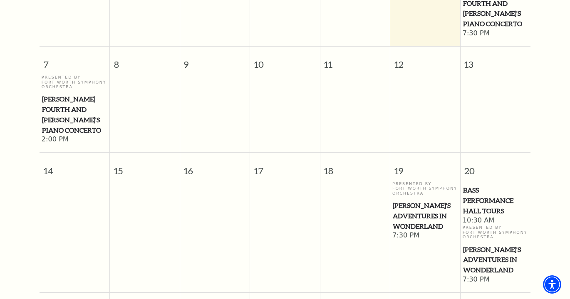
scroll to position [332, 0]
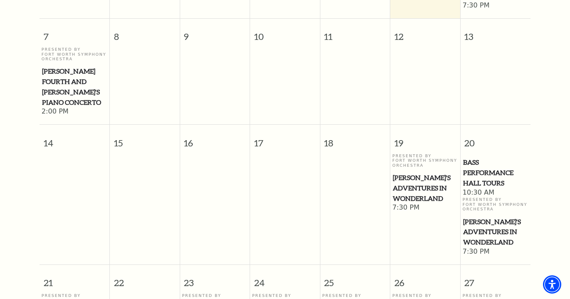
click at [486, 157] on span "Bass Performance Hall Tours" at bounding box center [495, 172] width 65 height 31
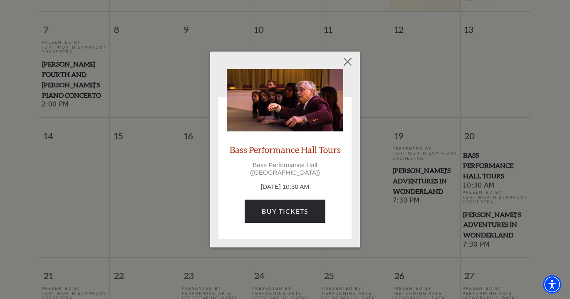
scroll to position [340, 0]
click at [347, 64] on button "Close" at bounding box center [348, 62] width 16 height 16
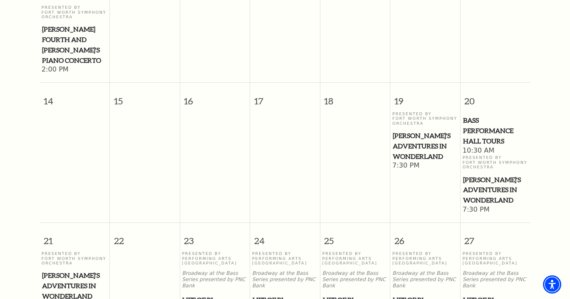
scroll to position [357, 0]
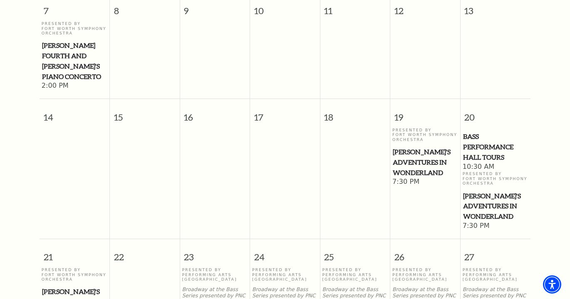
click at [479, 163] on span "10:30 AM" at bounding box center [496, 167] width 66 height 9
click at [477, 132] on span "Bass Performance Hall Tours" at bounding box center [495, 147] width 65 height 31
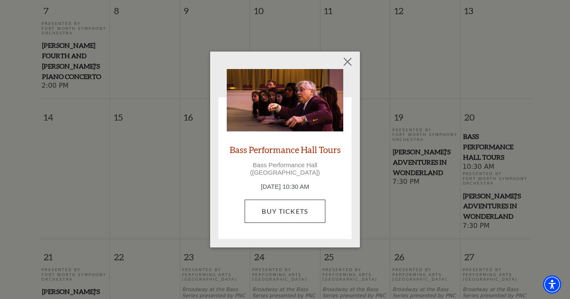
click at [302, 207] on link "Buy Tickets" at bounding box center [285, 211] width 80 height 23
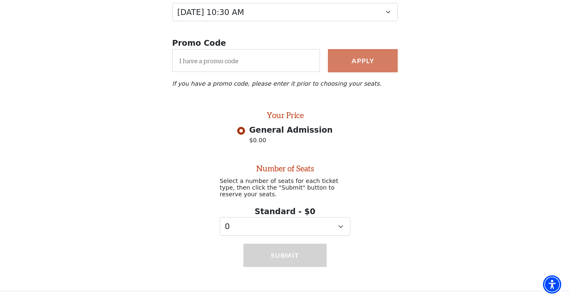
scroll to position [94, 0]
select select "2"
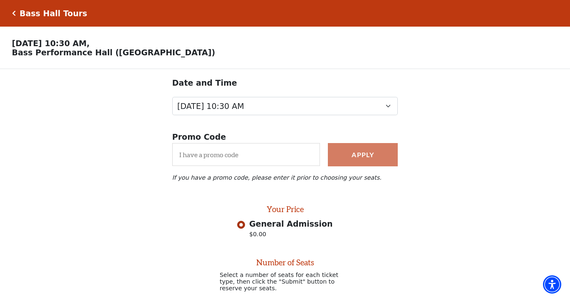
scroll to position [0, 0]
click at [17, 14] on div "Bass Hall Tours" at bounding box center [52, 14] width 72 height 10
click at [15, 14] on icon "Click here to go back to filters" at bounding box center [14, 13] width 4 height 6
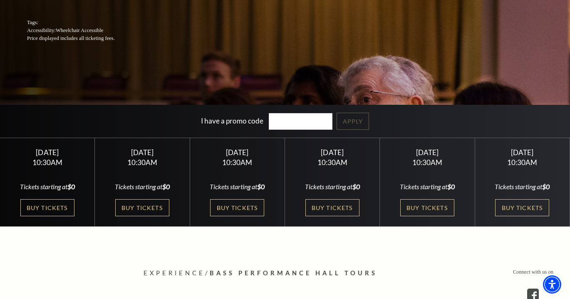
scroll to position [130, 0]
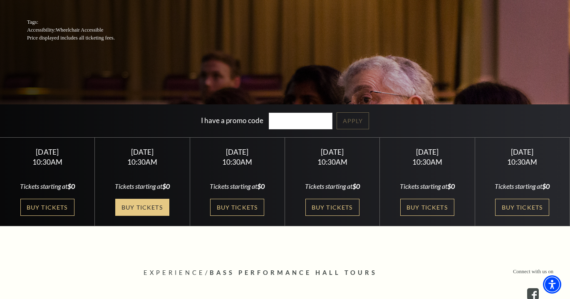
click at [143, 204] on link "Buy Tickets" at bounding box center [142, 207] width 54 height 17
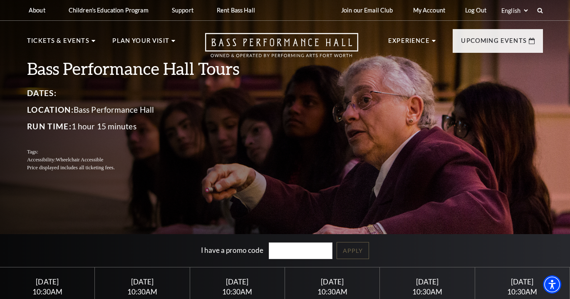
scroll to position [0, 0]
click at [231, 118] on div "Dates: Location: Bass Performance Hall Run Time: 1 hour 15 minutes" at bounding box center [141, 110] width 229 height 47
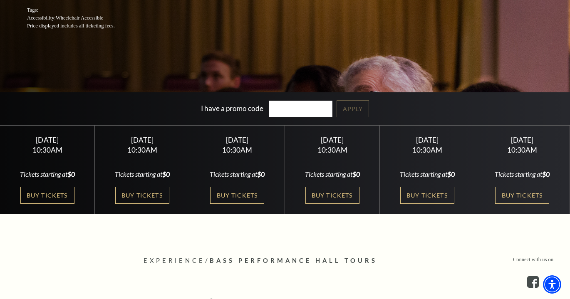
scroll to position [150, 0]
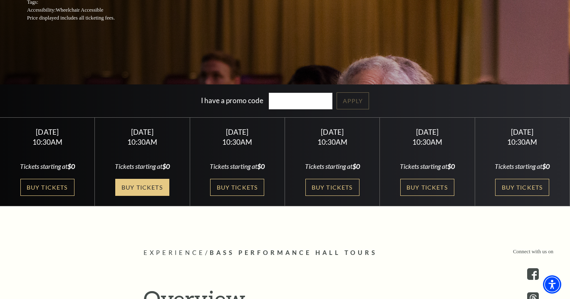
click at [146, 183] on link "Buy Tickets" at bounding box center [142, 187] width 54 height 17
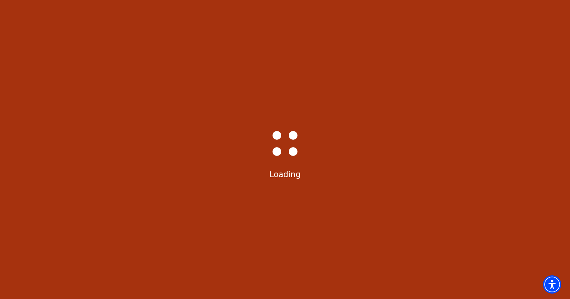
select select "6586"
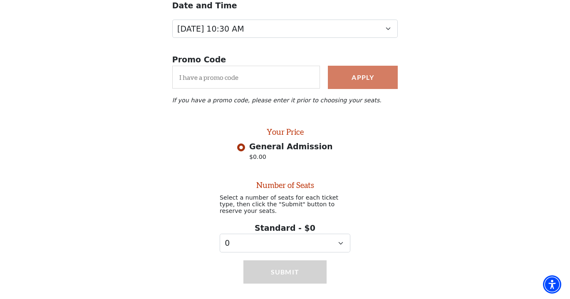
scroll to position [94, 0]
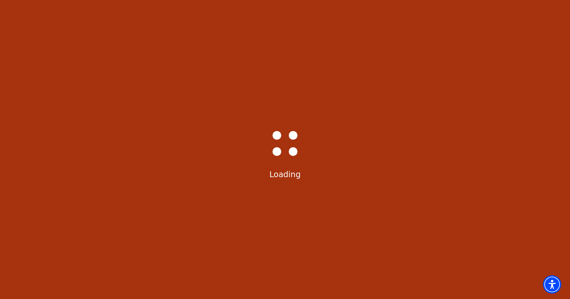
select select "6586"
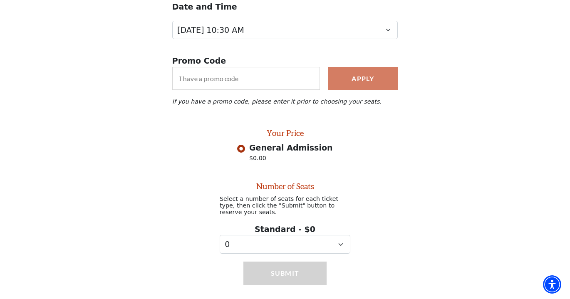
scroll to position [94, 0]
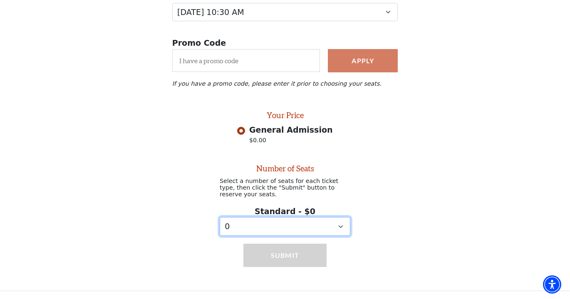
select select "8"
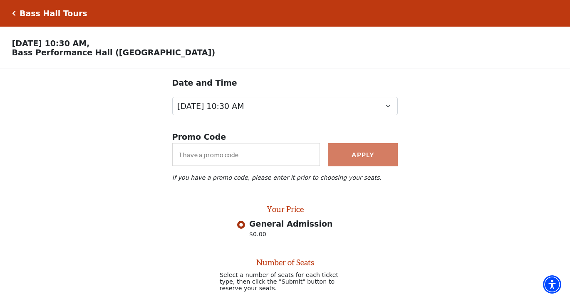
scroll to position [0, 0]
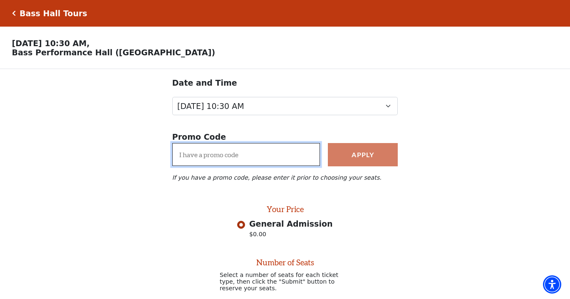
click at [242, 155] on input "I have a promo code" at bounding box center [246, 154] width 148 height 23
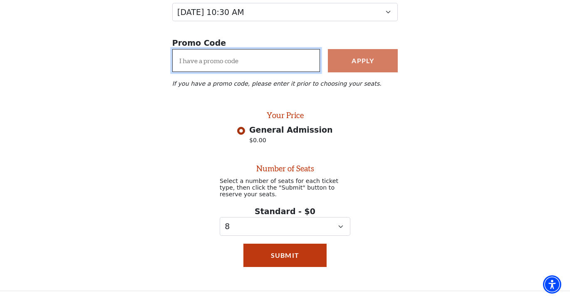
scroll to position [94, 0]
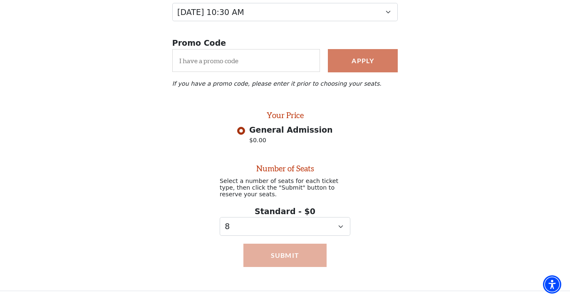
click at [273, 253] on button "Submit" at bounding box center [284, 255] width 83 height 23
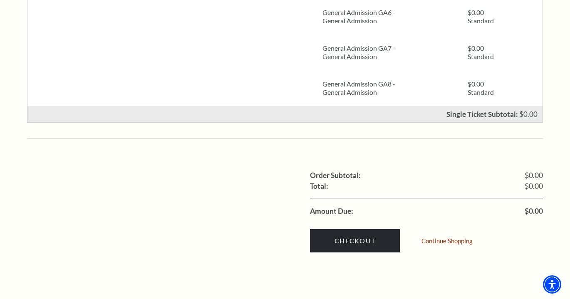
scroll to position [602, 0]
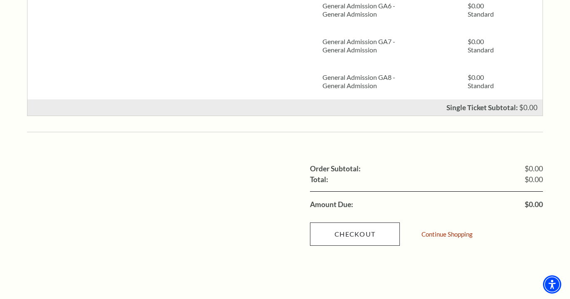
click at [358, 223] on link "Checkout" at bounding box center [355, 234] width 90 height 23
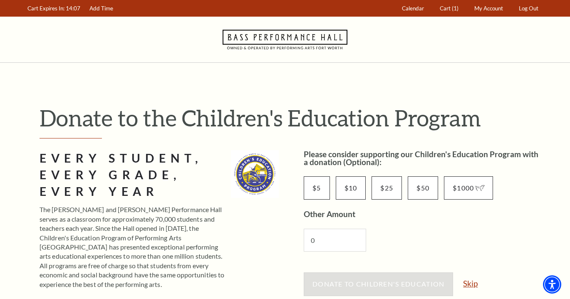
click at [471, 285] on link "Skip" at bounding box center [470, 284] width 15 height 8
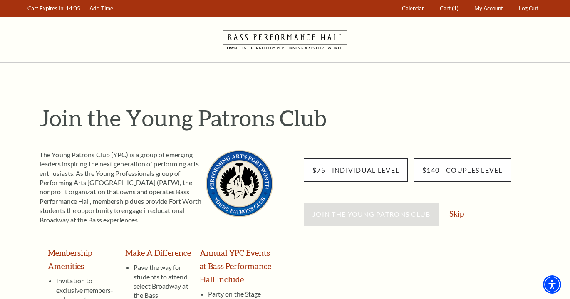
click at [461, 213] on link "Skip" at bounding box center [456, 214] width 15 height 8
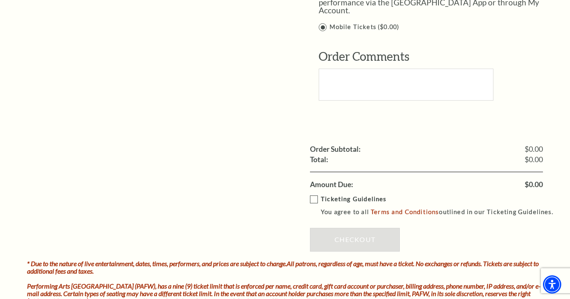
scroll to position [796, 0]
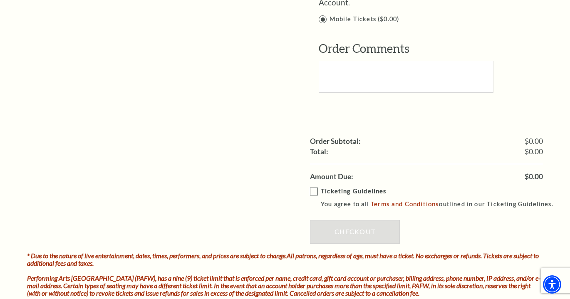
click at [313, 186] on label "Ticketing Guidelines You agree to all Terms and Conditions outlined in our Tick…" at bounding box center [435, 197] width 251 height 23
click at [0, 0] on input "Ticketing Guidelines You agree to all Terms and Conditions outlined in our Tick…" at bounding box center [0, 0] width 0 height 0
click at [353, 220] on link "Checkout" at bounding box center [355, 231] width 90 height 23
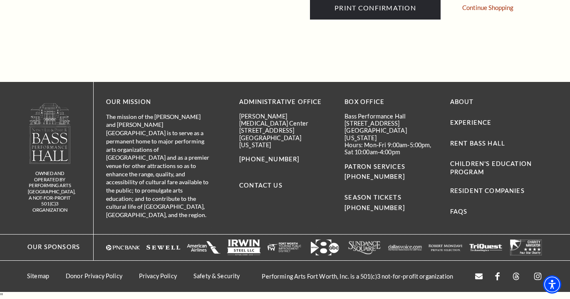
scroll to position [618, 0]
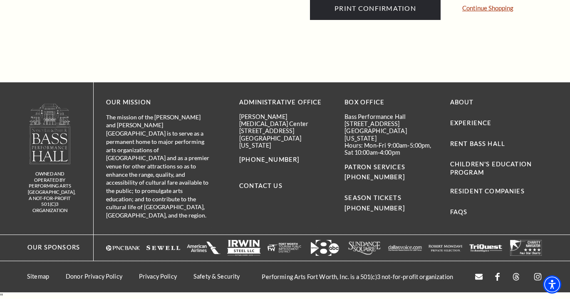
click at [481, 7] on link "Continue Shopping" at bounding box center [487, 8] width 51 height 6
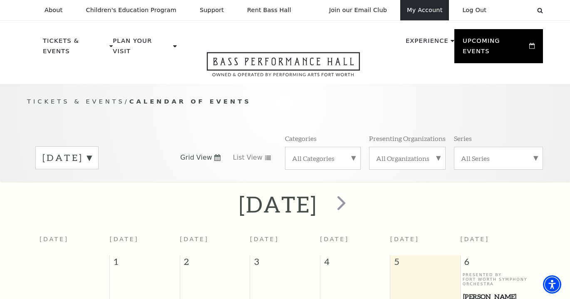
click at [428, 8] on link "My Account" at bounding box center [424, 10] width 49 height 20
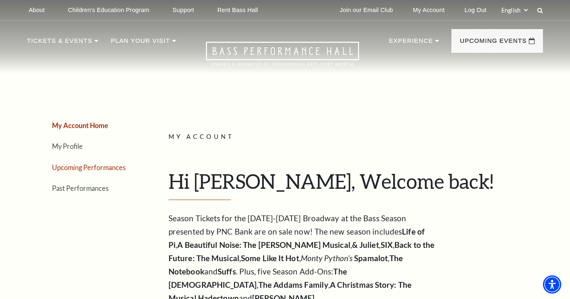
click at [98, 164] on link "Upcoming Performances" at bounding box center [89, 168] width 74 height 8
